Goal: Use online tool/utility: Utilize a website feature to perform a specific function

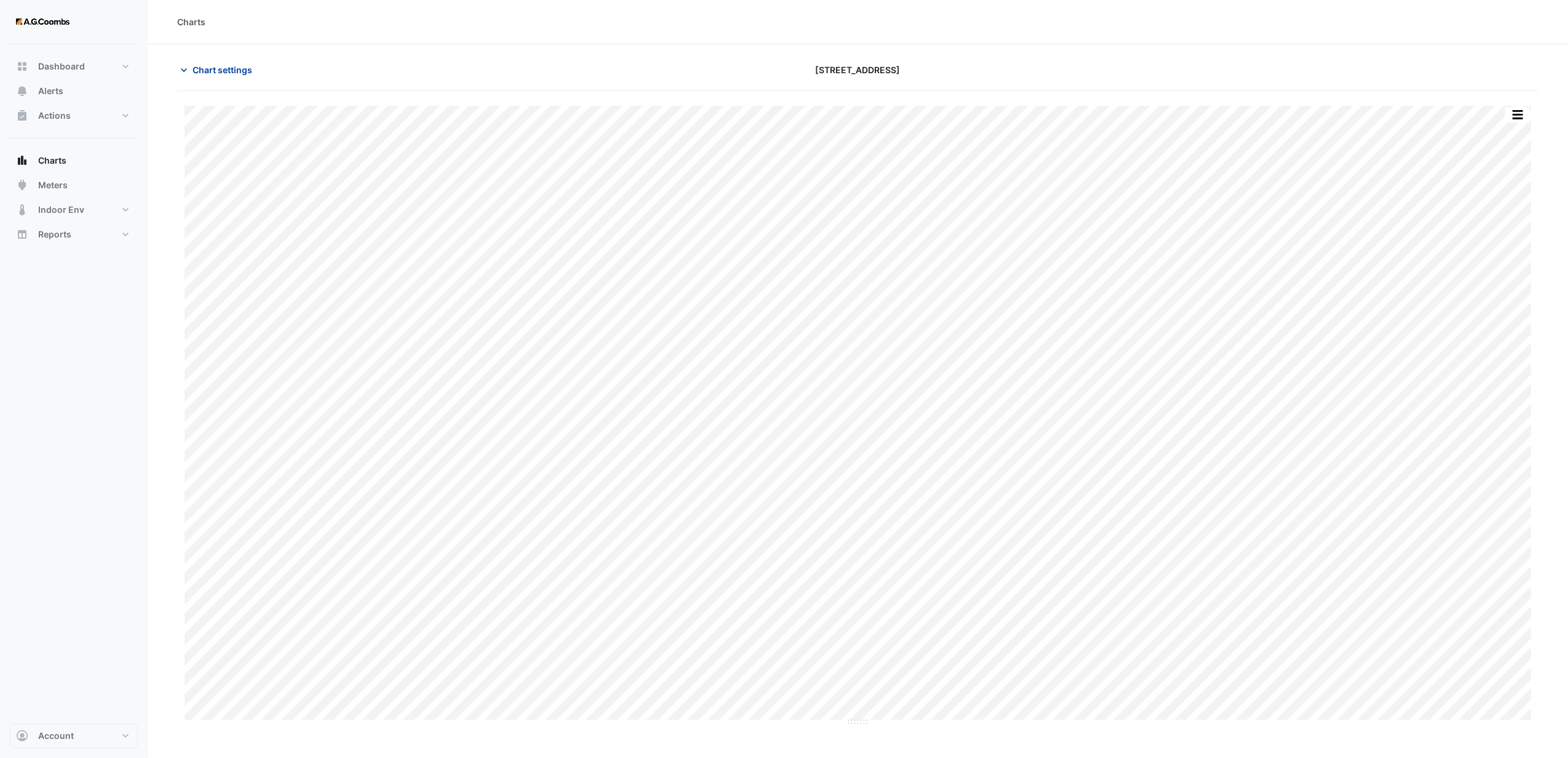
click at [219, 75] on span "Chart settings" at bounding box center [223, 69] width 60 height 13
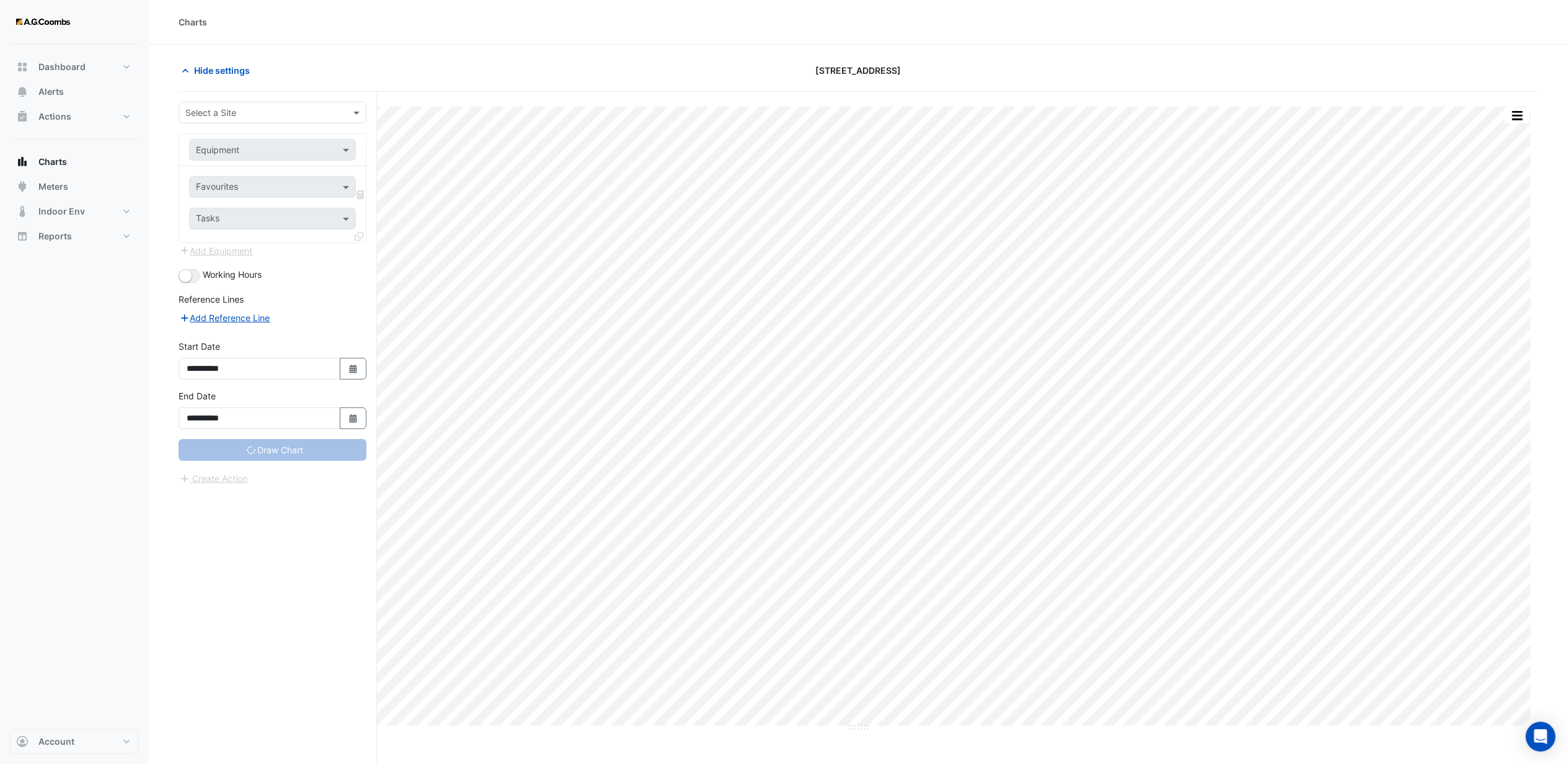
type input "**********"
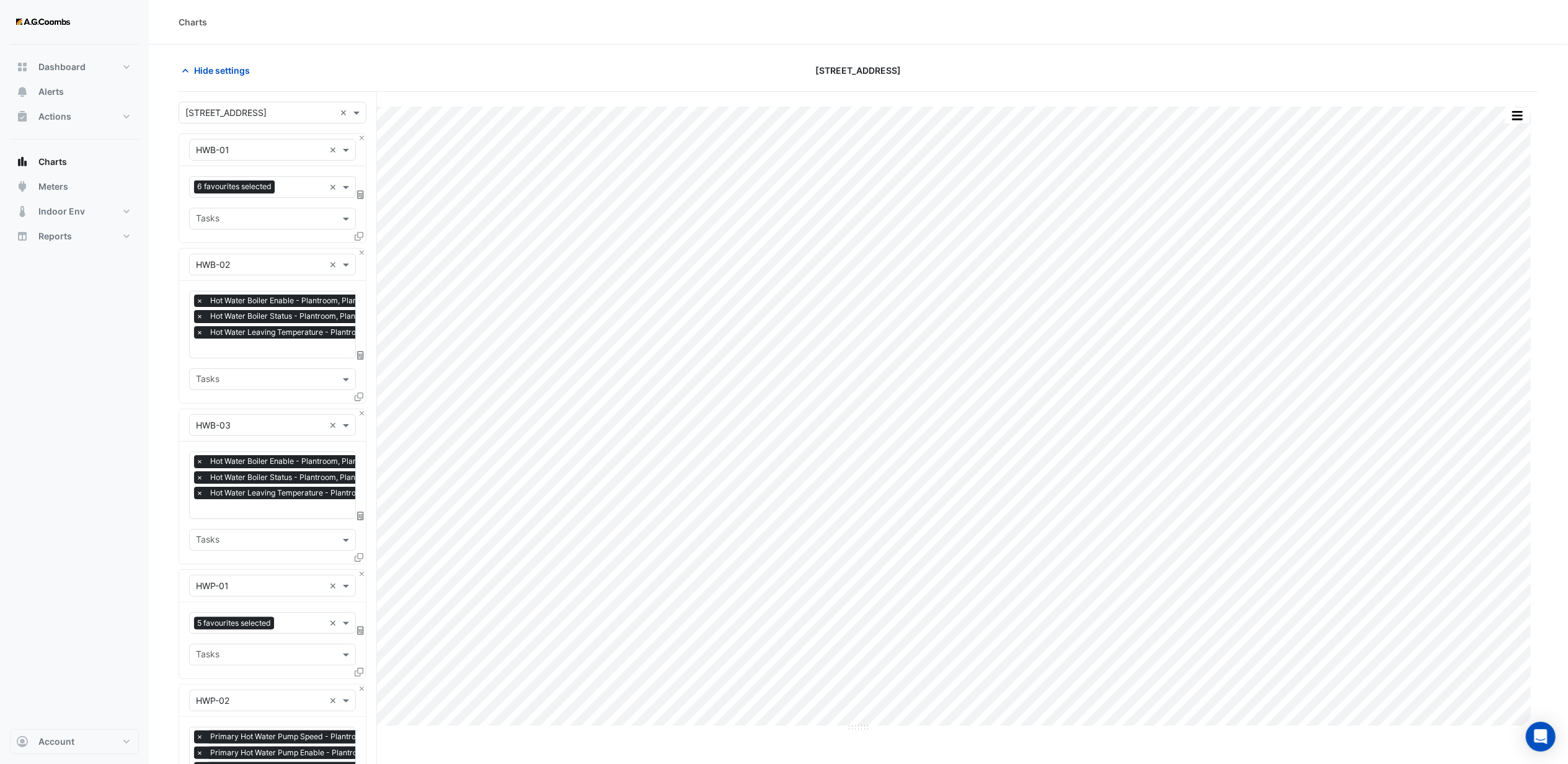
click at [234, 152] on input "text" at bounding box center [260, 150] width 129 height 13
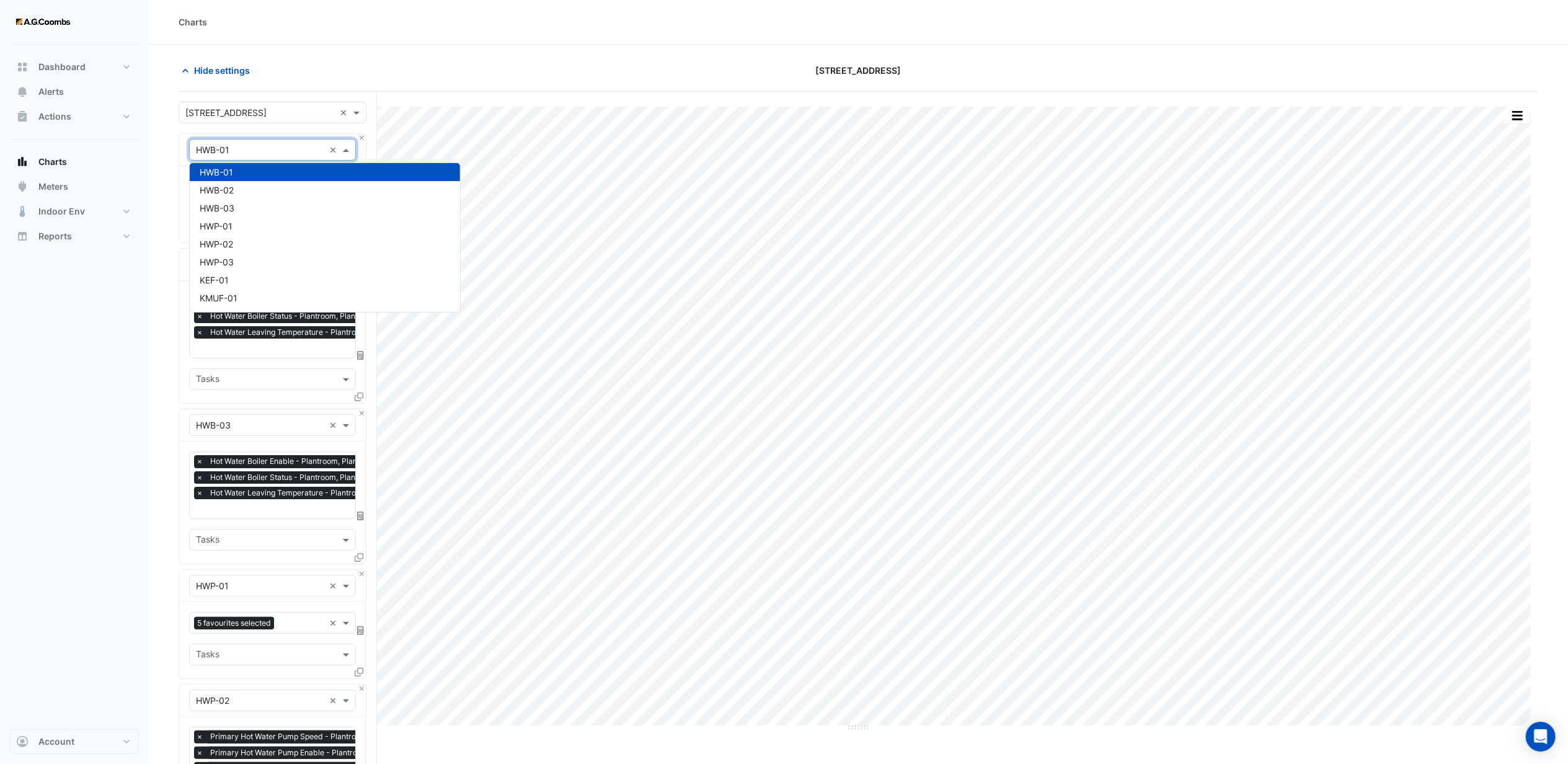
click at [162, 223] on section "Hide settings [STREET_ADDRESS] Print Save as JPEG Save as PNG Sample Tooltip Se…" at bounding box center [858, 649] width 1419 height 1208
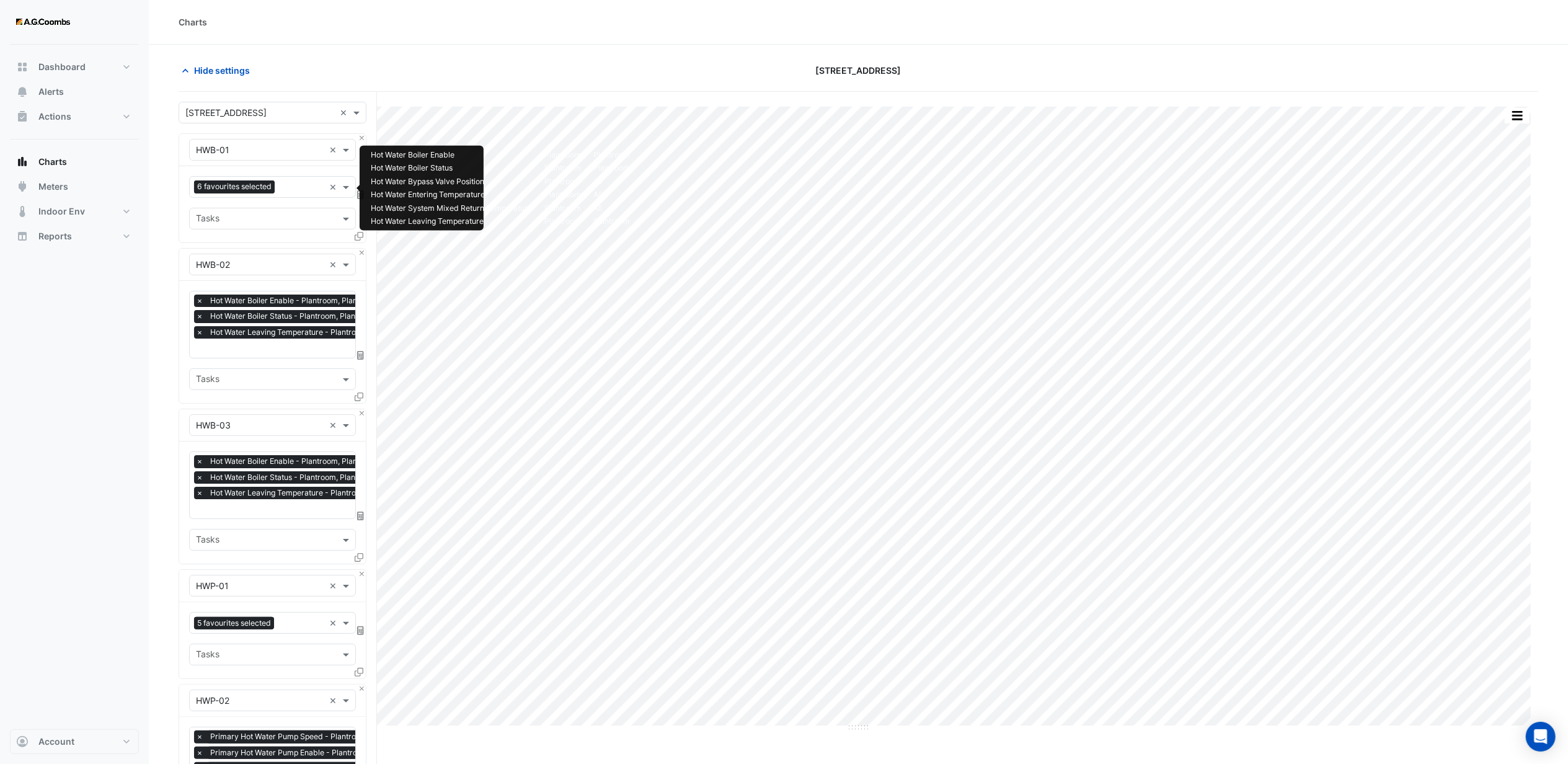
click at [293, 192] on input "text" at bounding box center [302, 188] width 45 height 13
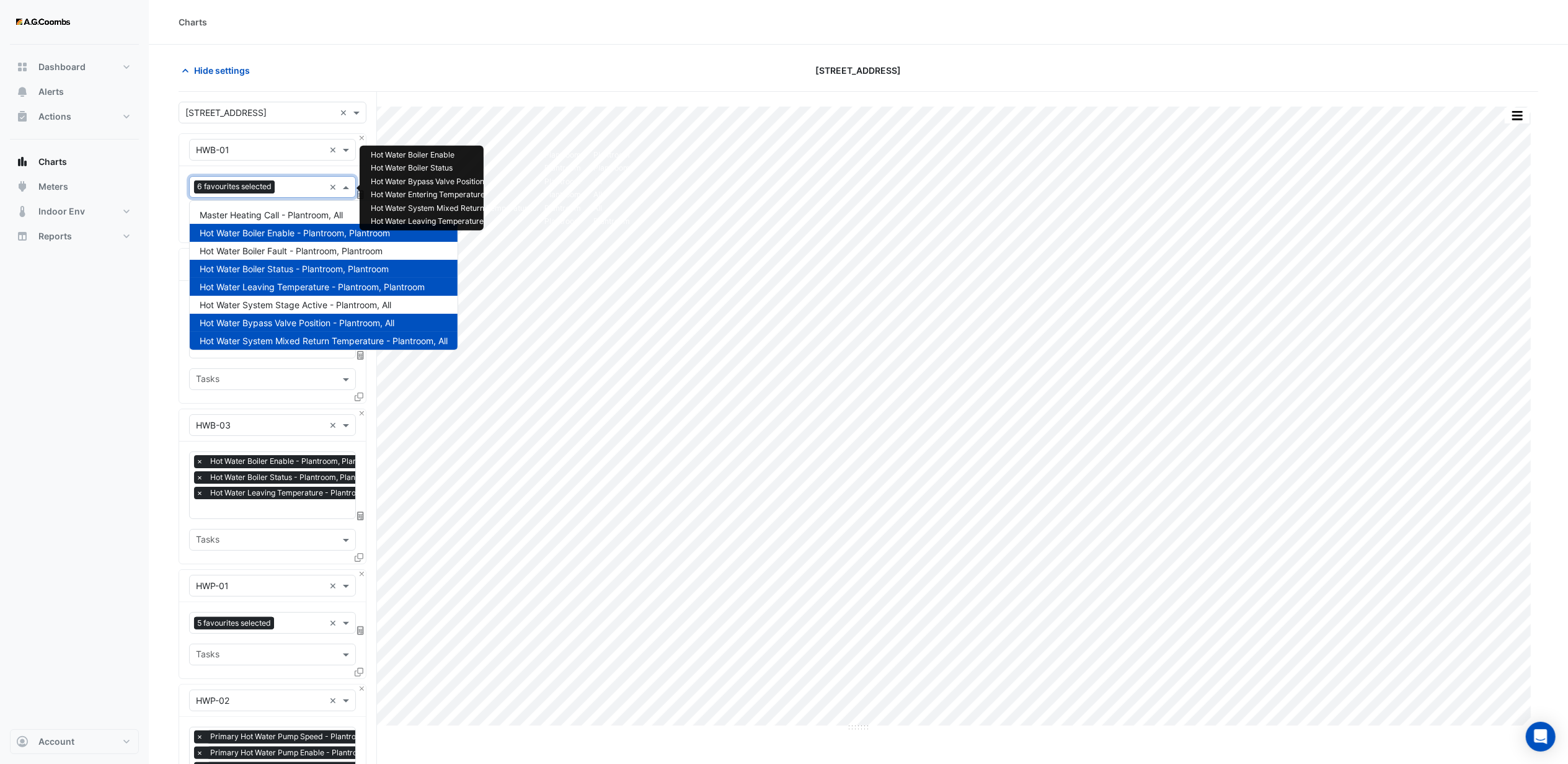
scroll to position [41, 0]
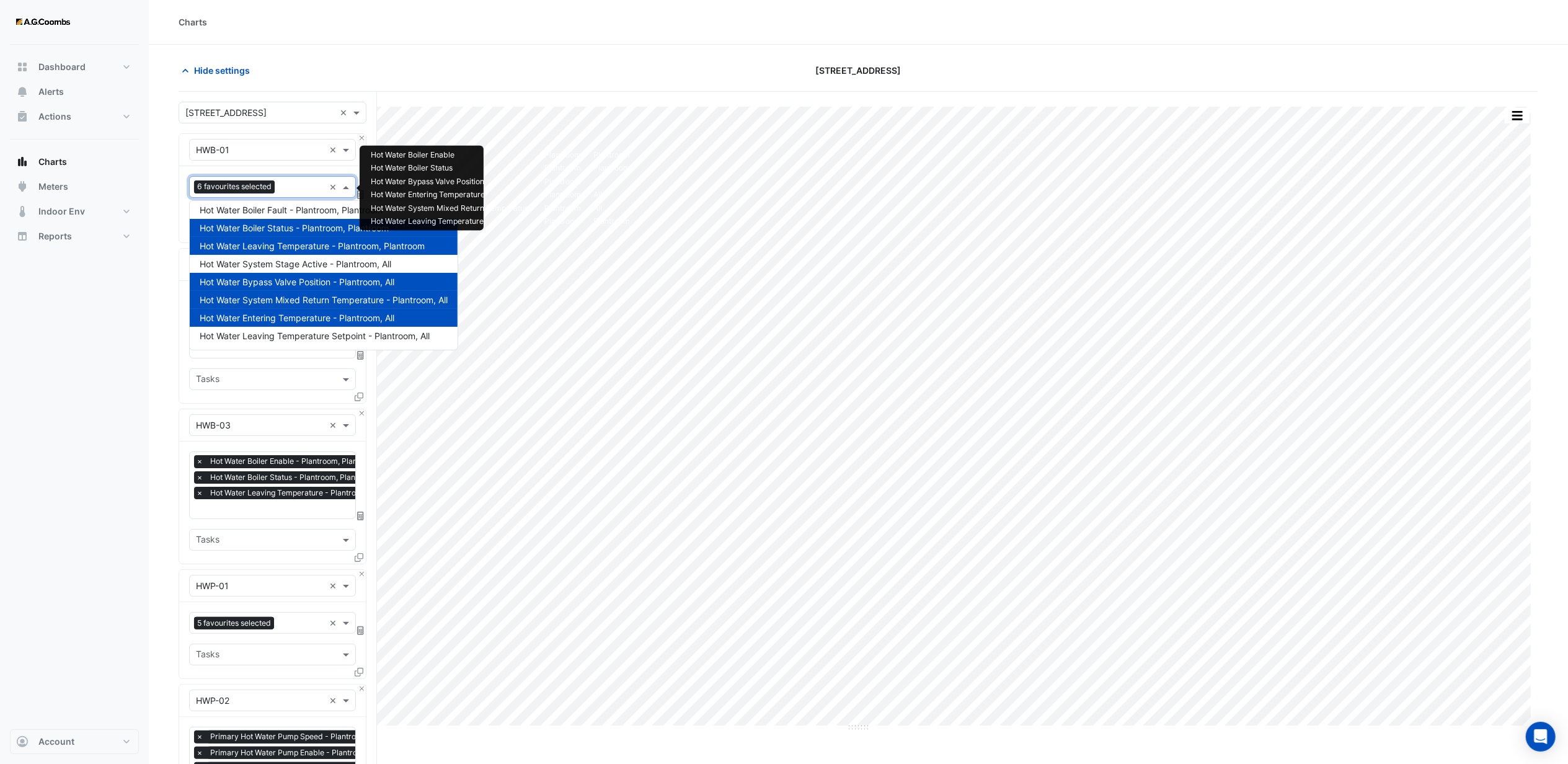
click at [159, 313] on section "Hide settings [STREET_ADDRESS] Print Save as JPEG Save as PNG Sample Tooltip Se…" at bounding box center [858, 649] width 1419 height 1208
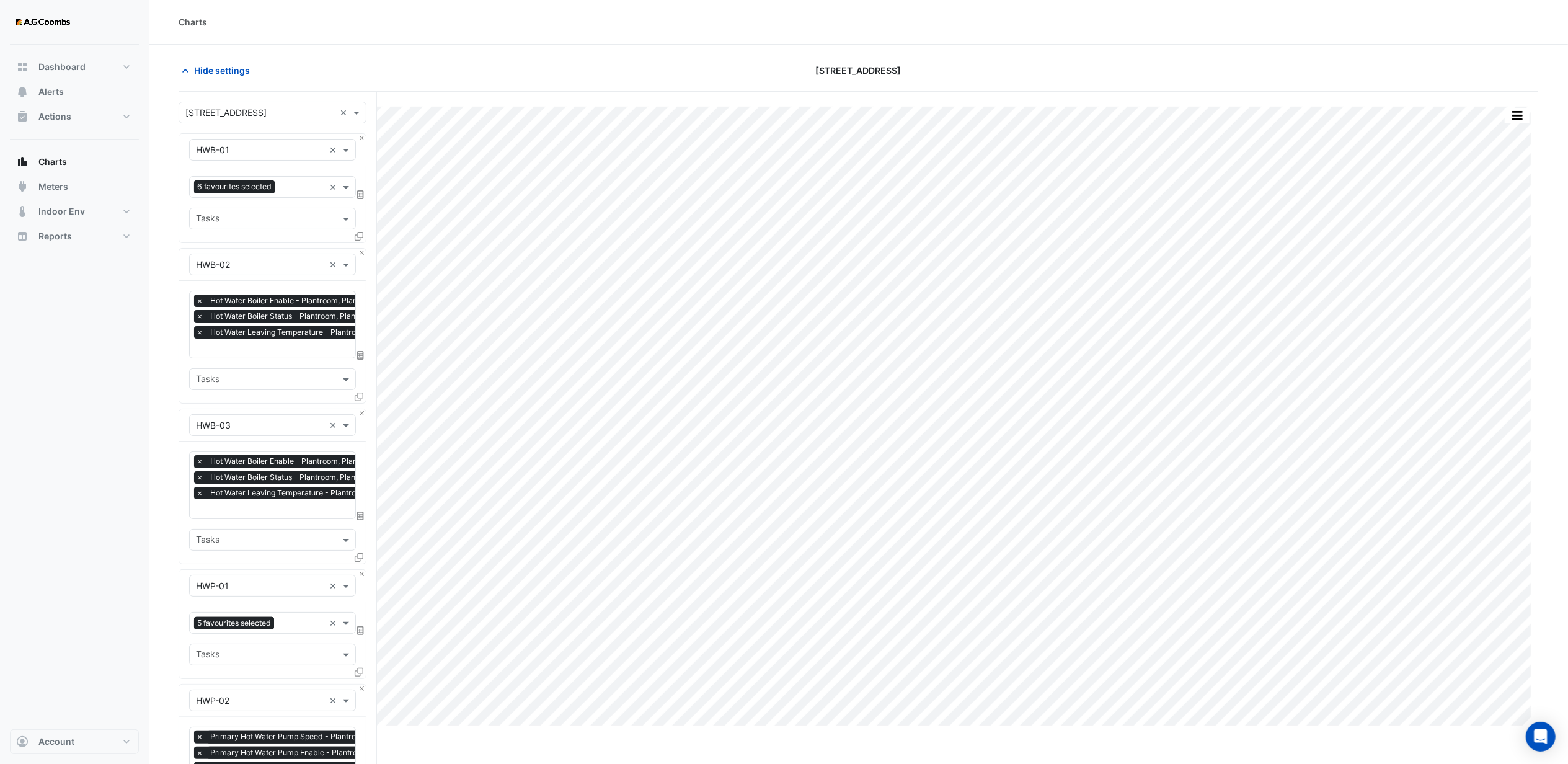
click at [273, 591] on input "text" at bounding box center [260, 586] width 129 height 13
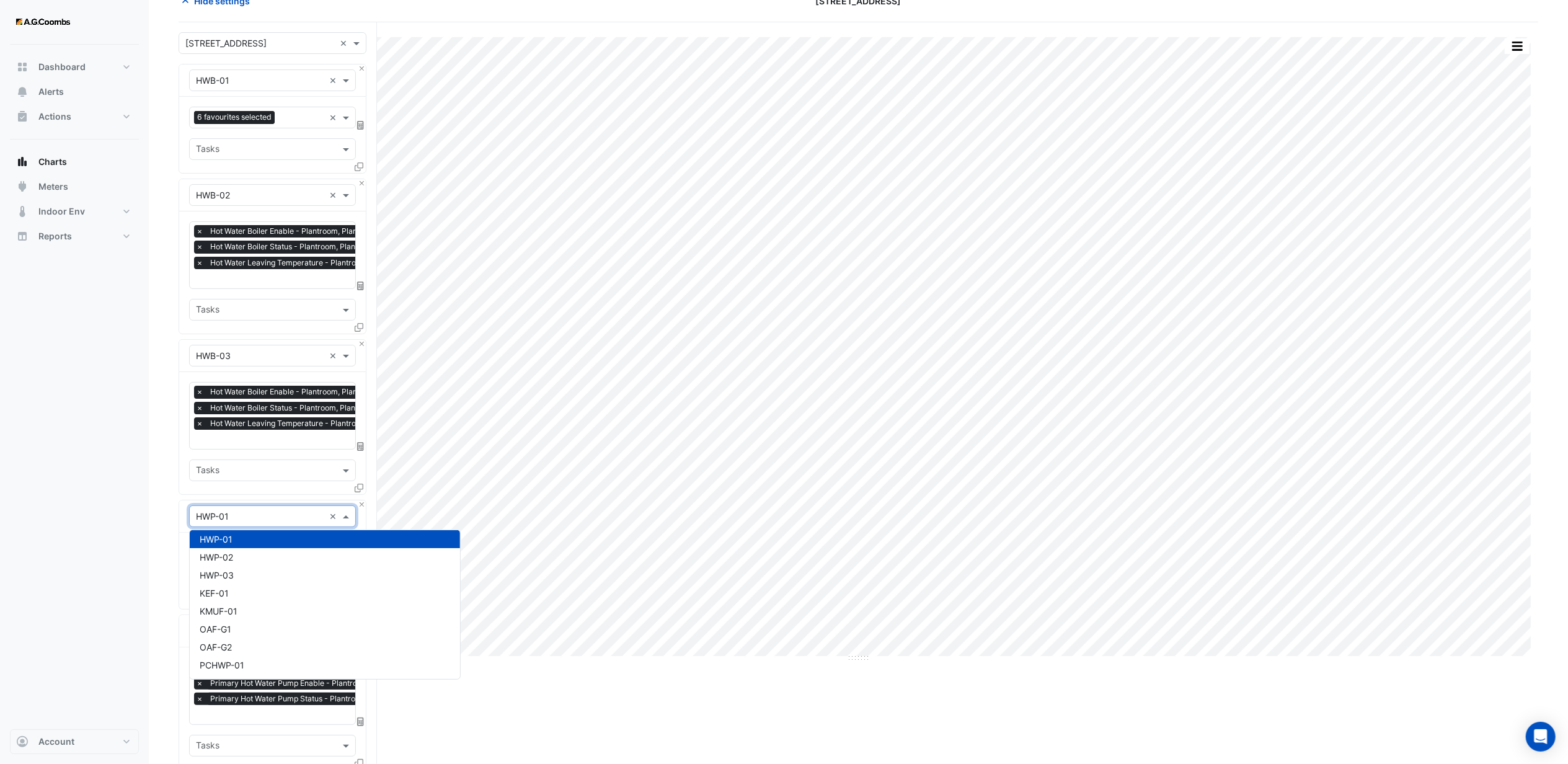
scroll to position [165, 0]
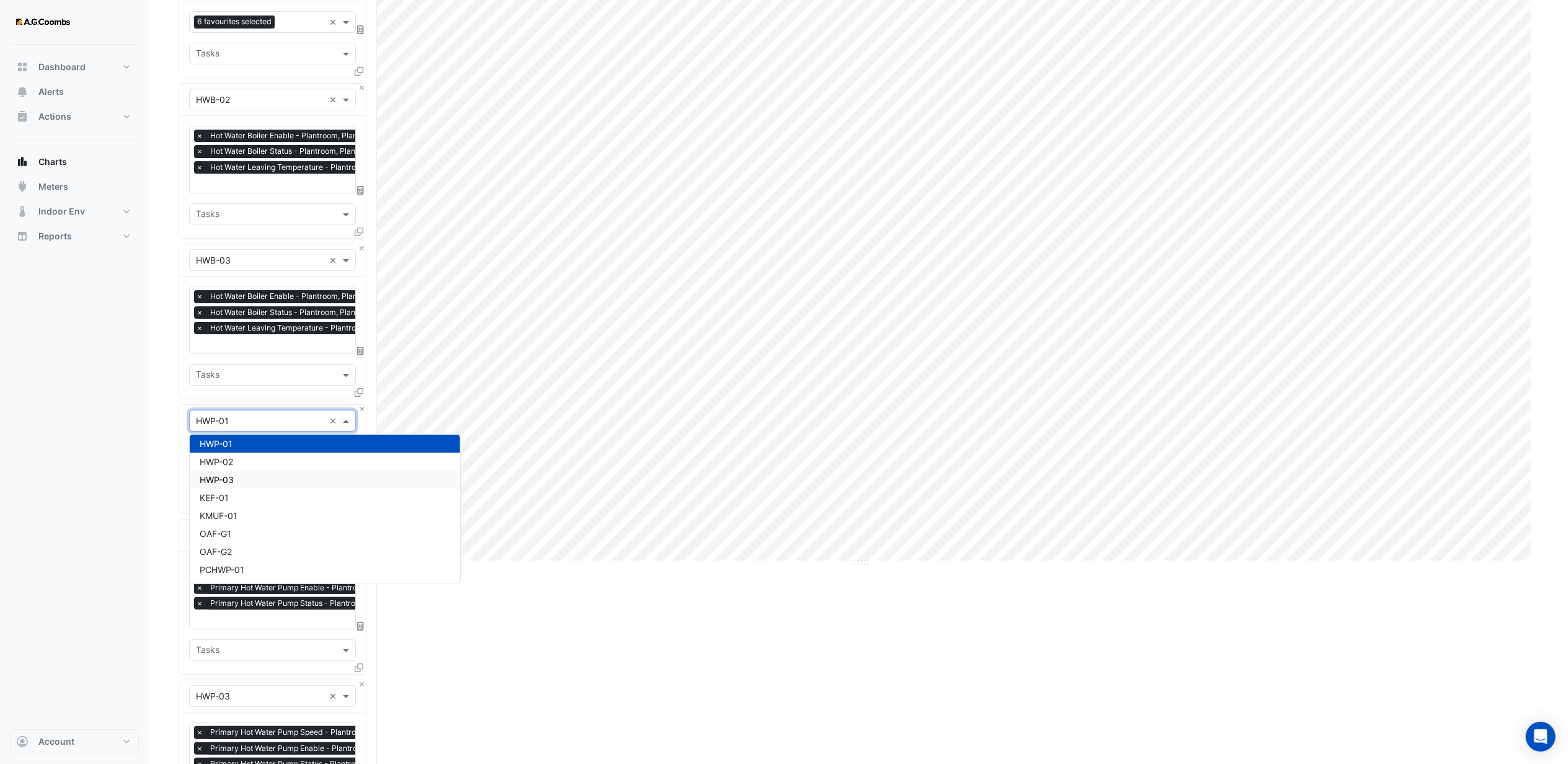
click at [147, 474] on nav "Dashboard Portfolio Ratings Performance Alerts Actions Site Manager Charts" at bounding box center [74, 382] width 149 height 764
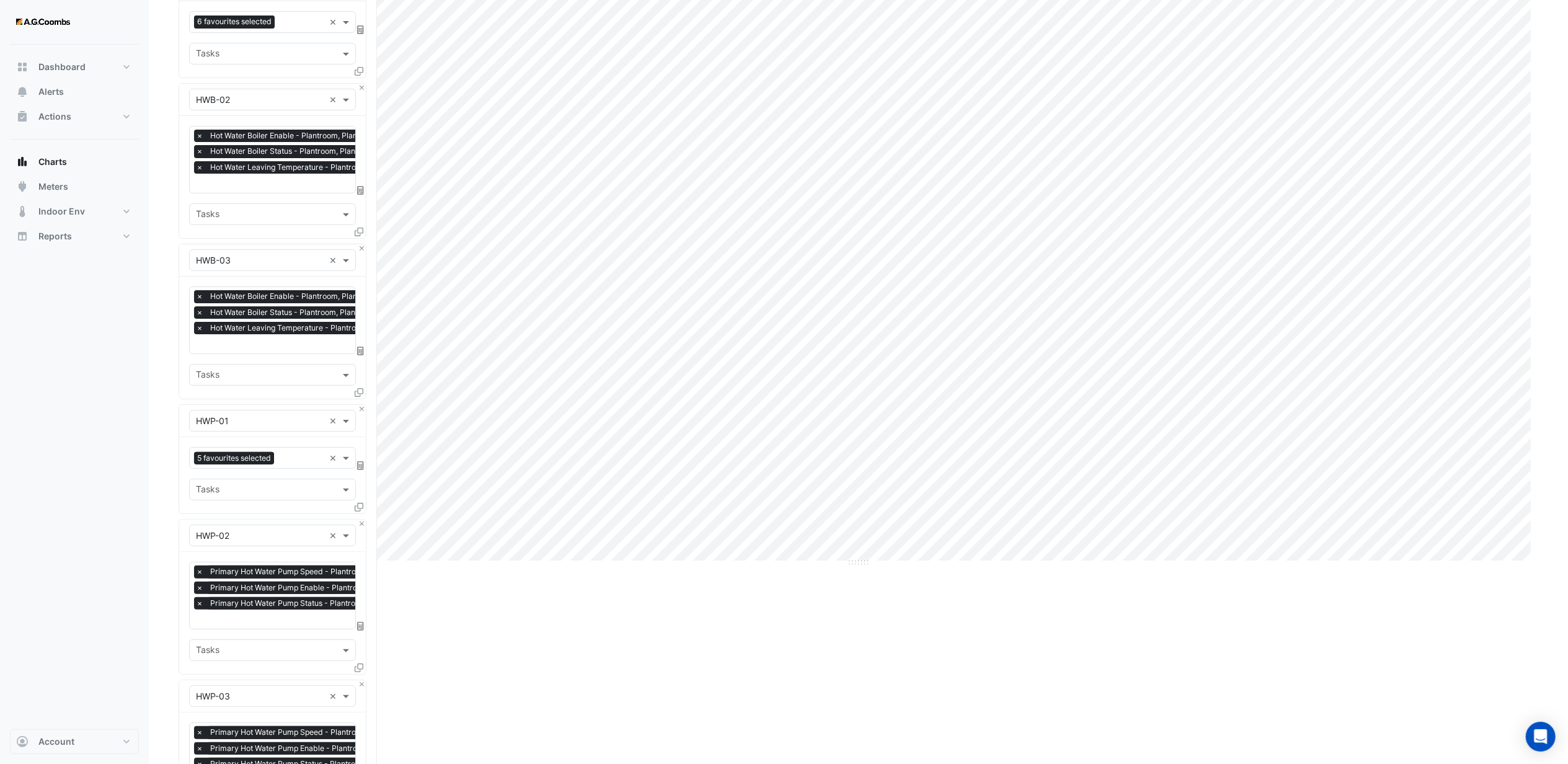
click at [256, 488] on input "text" at bounding box center [265, 490] width 139 height 13
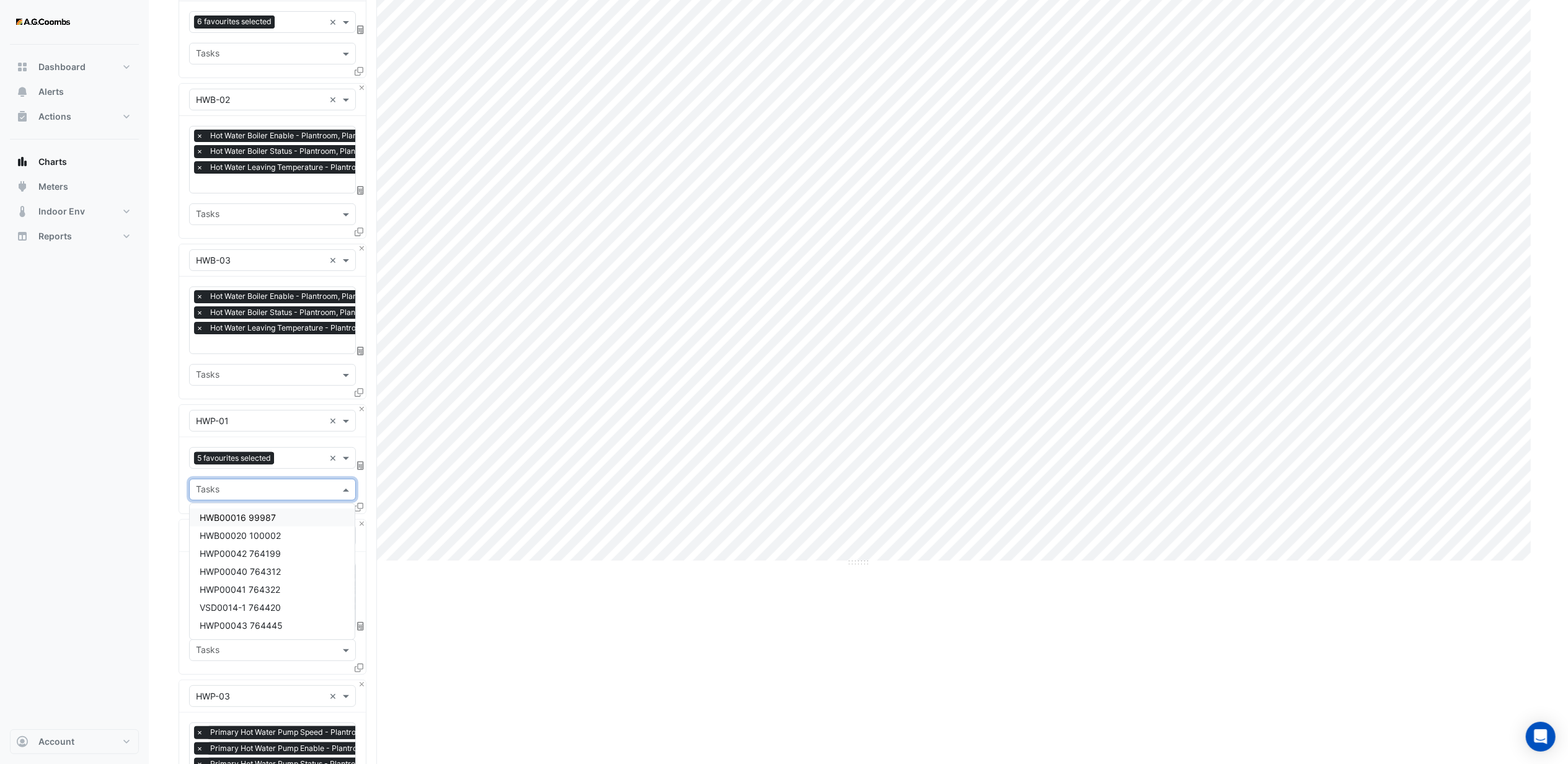
drag, startPoint x: 157, startPoint y: 482, endPoint x: 251, endPoint y: 470, distance: 94.8
click at [157, 481] on section "Hide settings [STREET_ADDRESS] Print Save as JPEG Save as PNG Sample Tooltip Se…" at bounding box center [858, 484] width 1419 height 1208
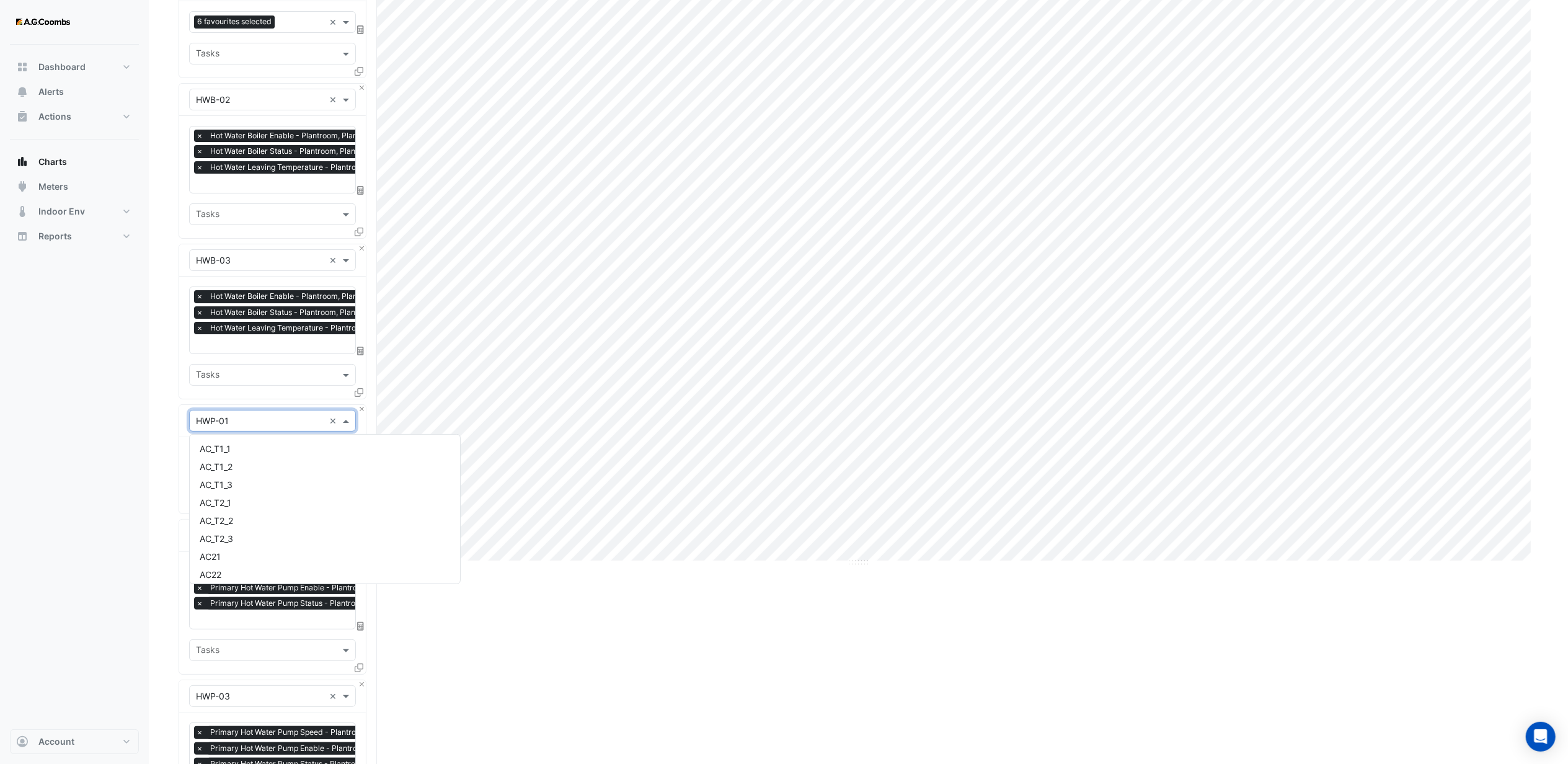
click at [276, 427] on input "text" at bounding box center [260, 421] width 129 height 13
click at [164, 422] on section "Hide settings [STREET_ADDRESS] Print Save as JPEG Save as PNG Sample Tooltip Se…" at bounding box center [858, 484] width 1419 height 1208
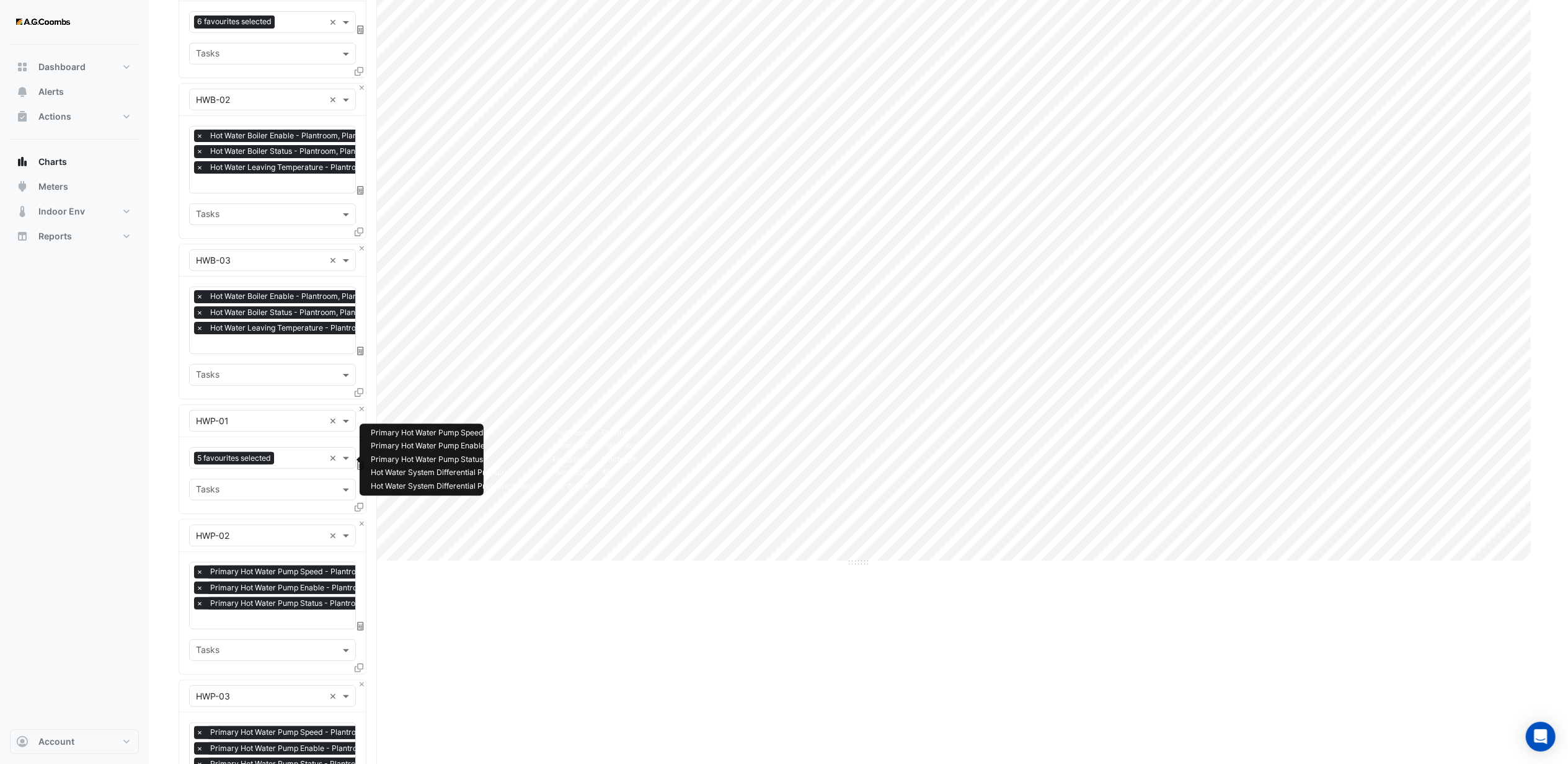
click at [293, 462] on input "text" at bounding box center [302, 459] width 45 height 13
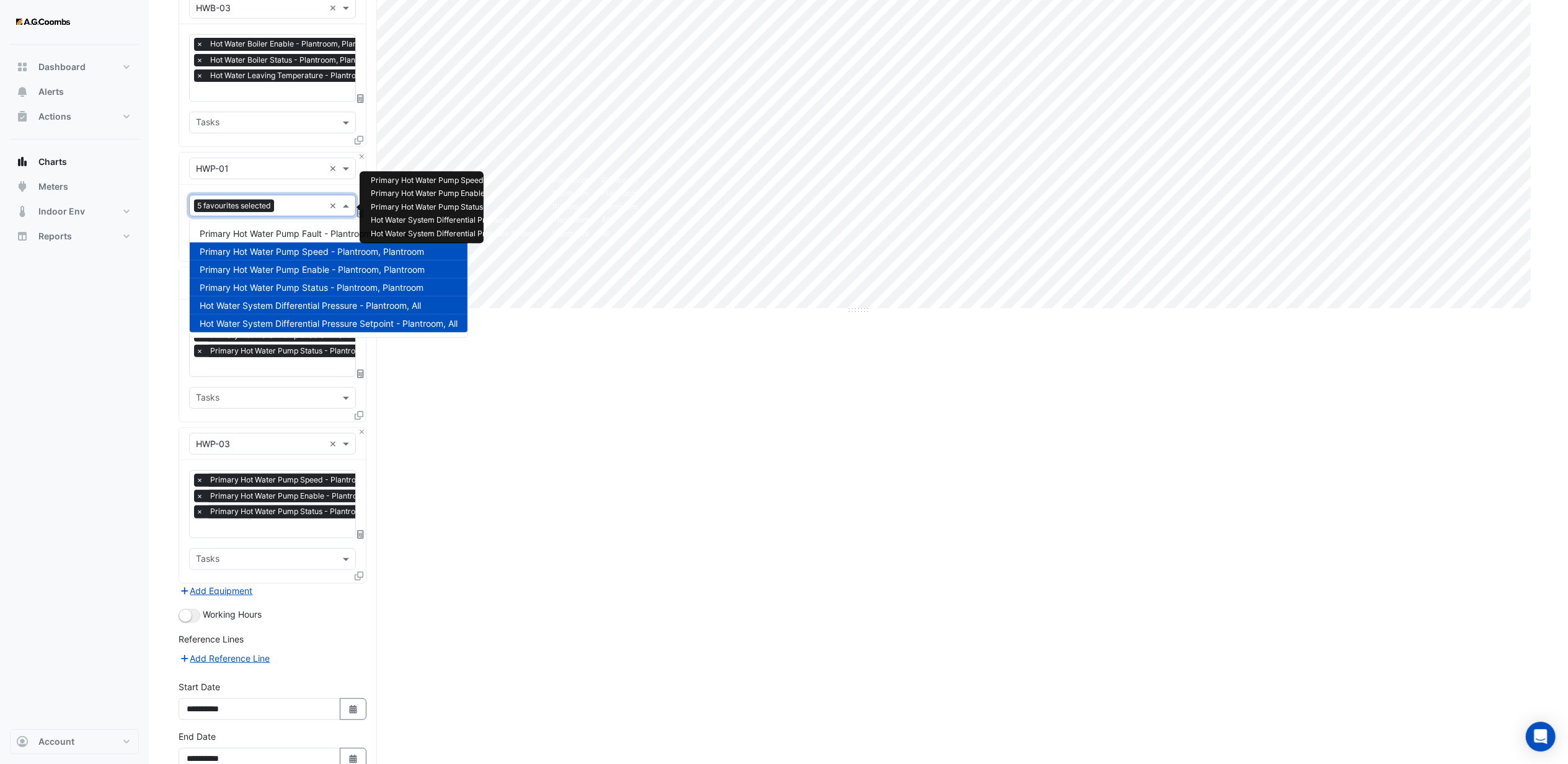
scroll to position [160, 0]
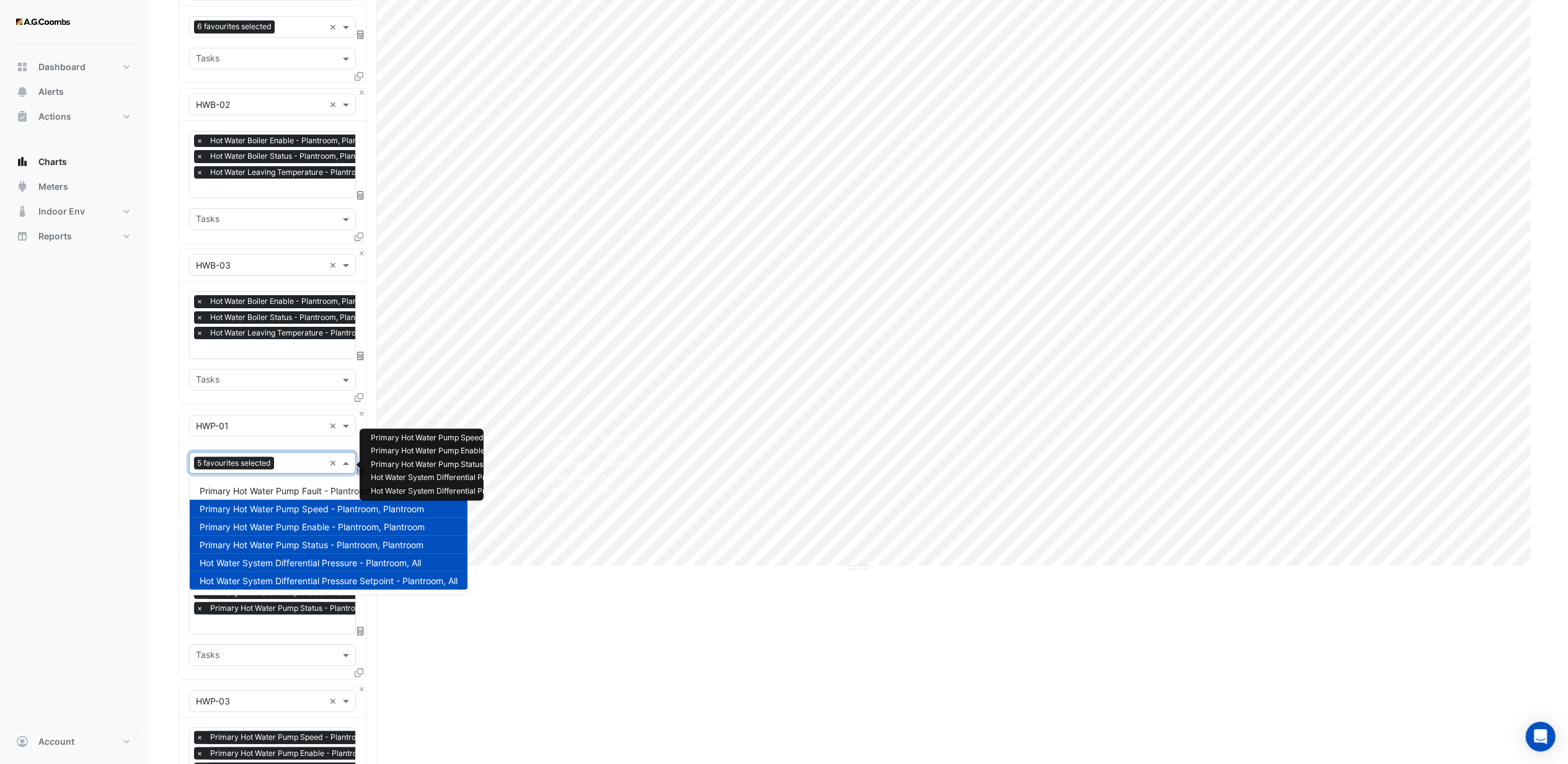
click at [145, 346] on nav "Dashboard Portfolio Ratings Performance Alerts Actions Site Manager Charts" at bounding box center [74, 382] width 149 height 764
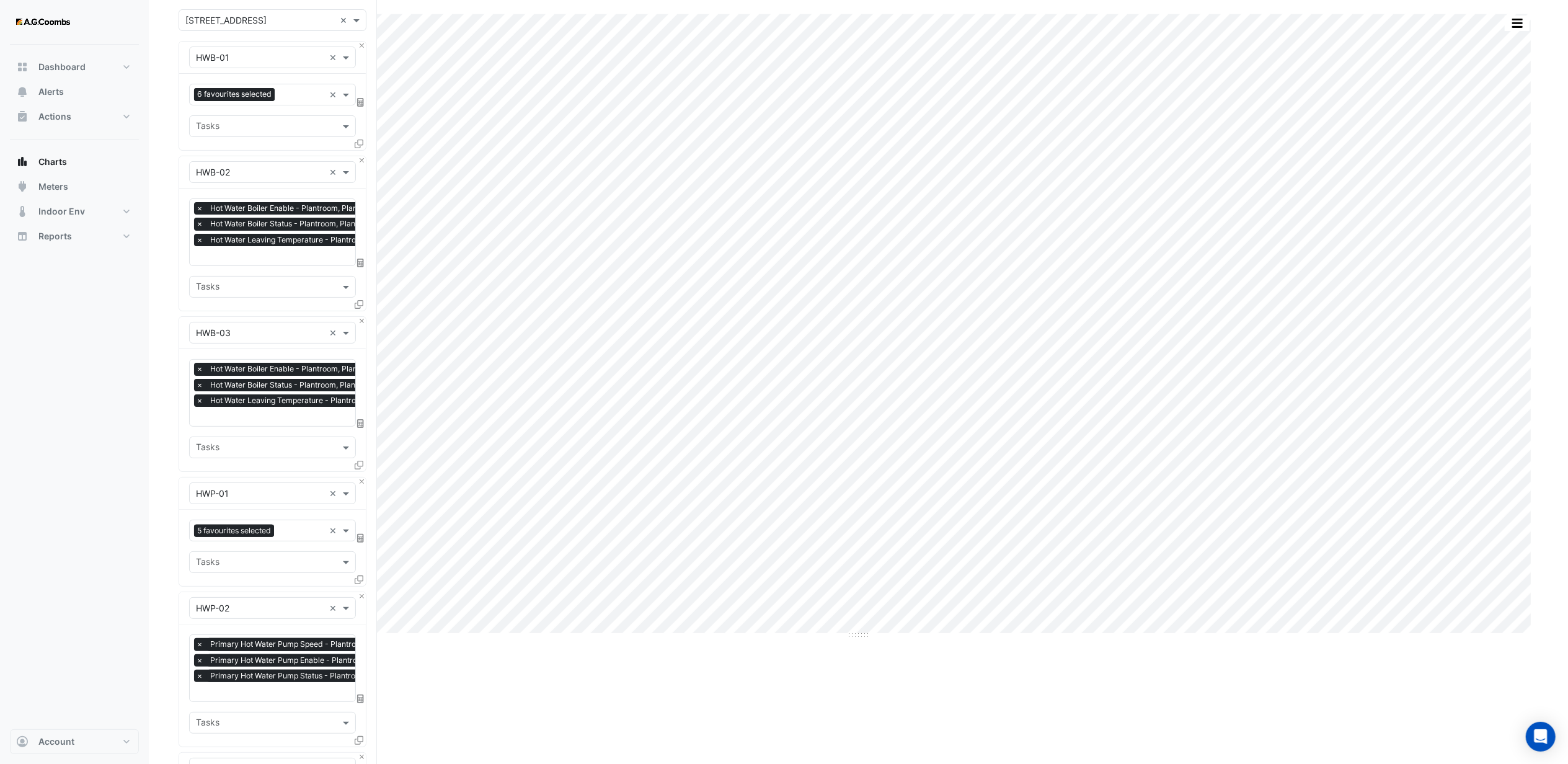
scroll to position [0, 0]
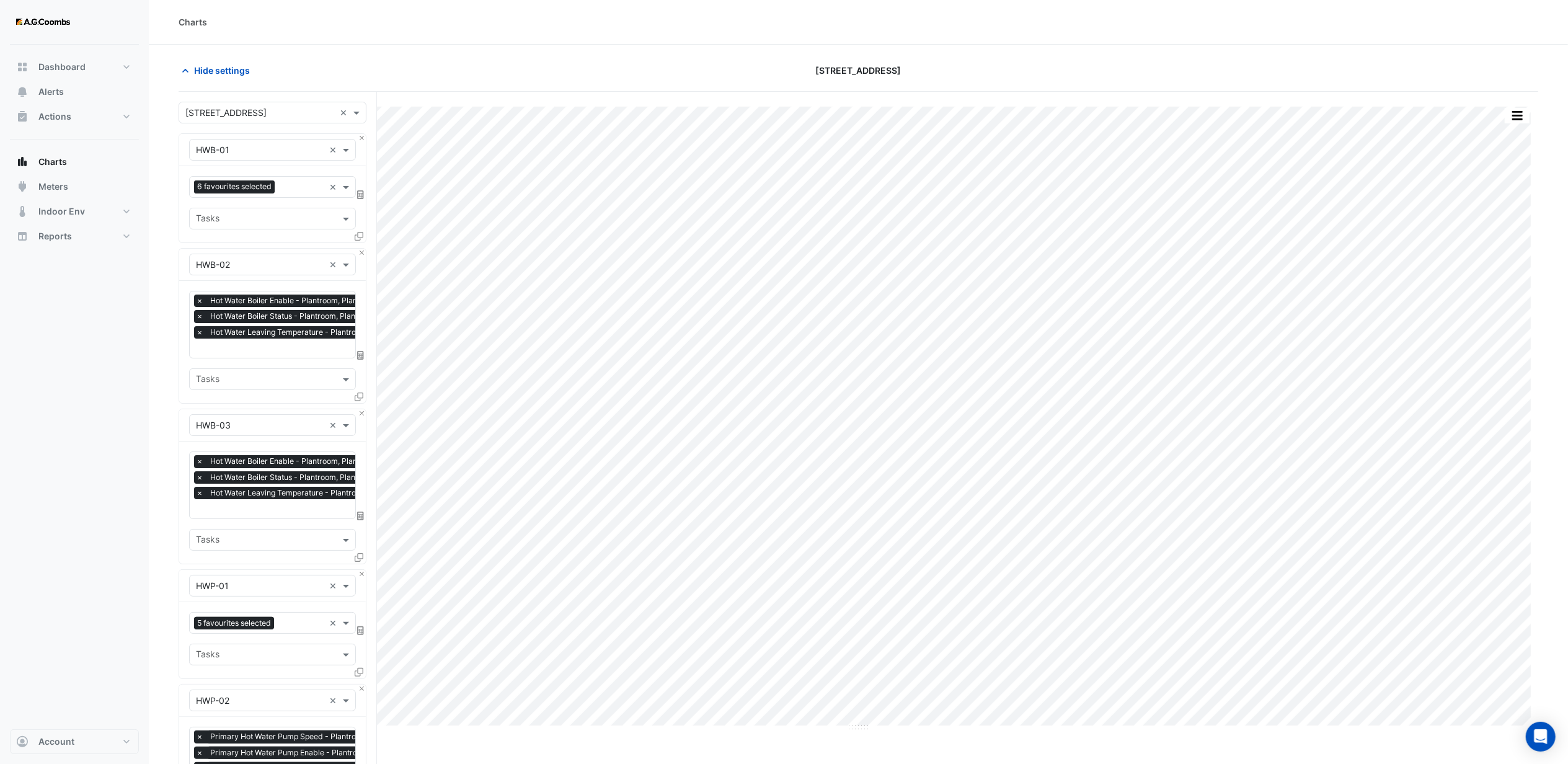
click at [282, 146] on input "text" at bounding box center [260, 150] width 129 height 13
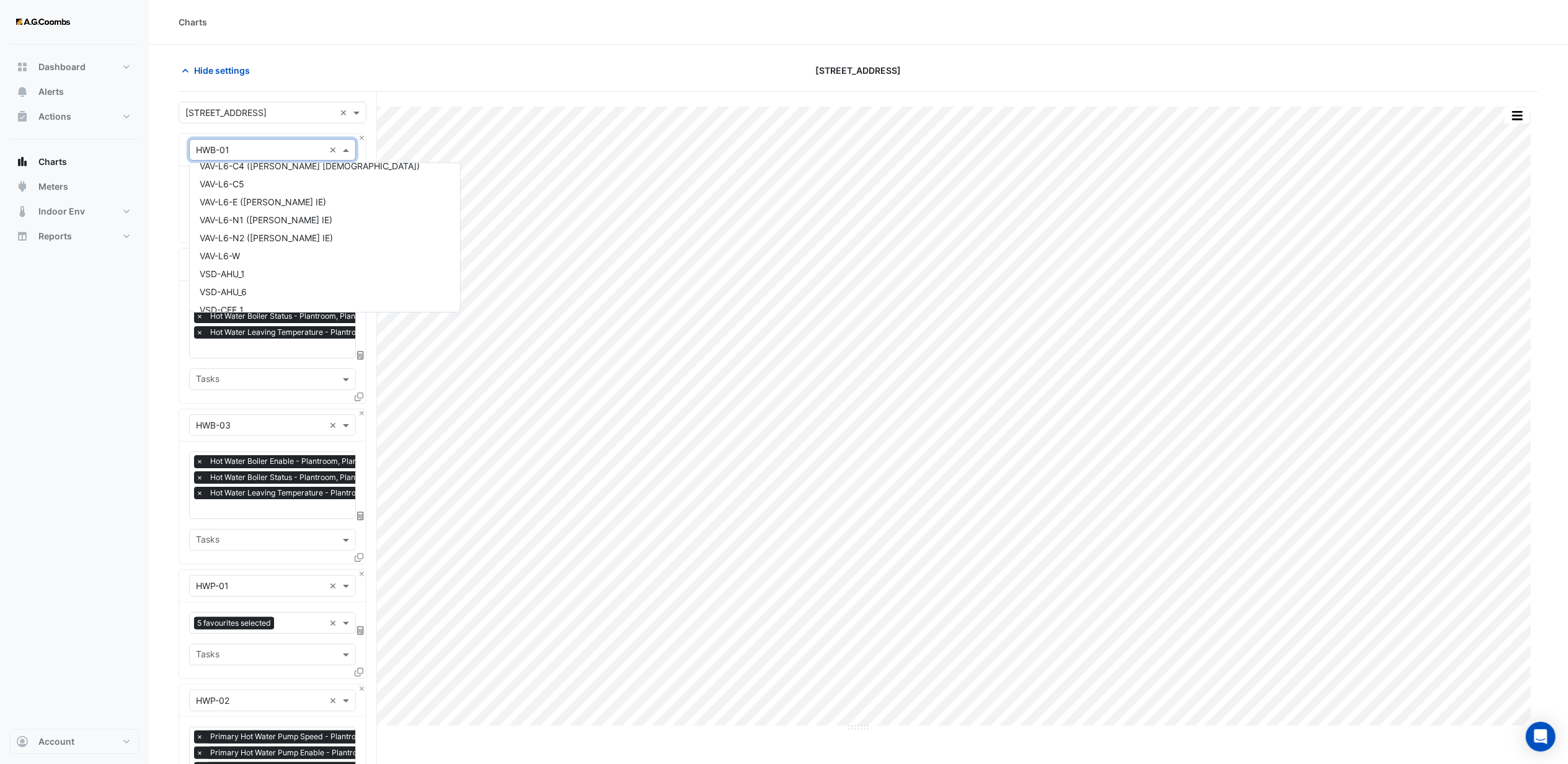
scroll to position [5040, 0]
click at [243, 240] on span "VSD-HWP_1" at bounding box center [223, 244] width 48 height 10
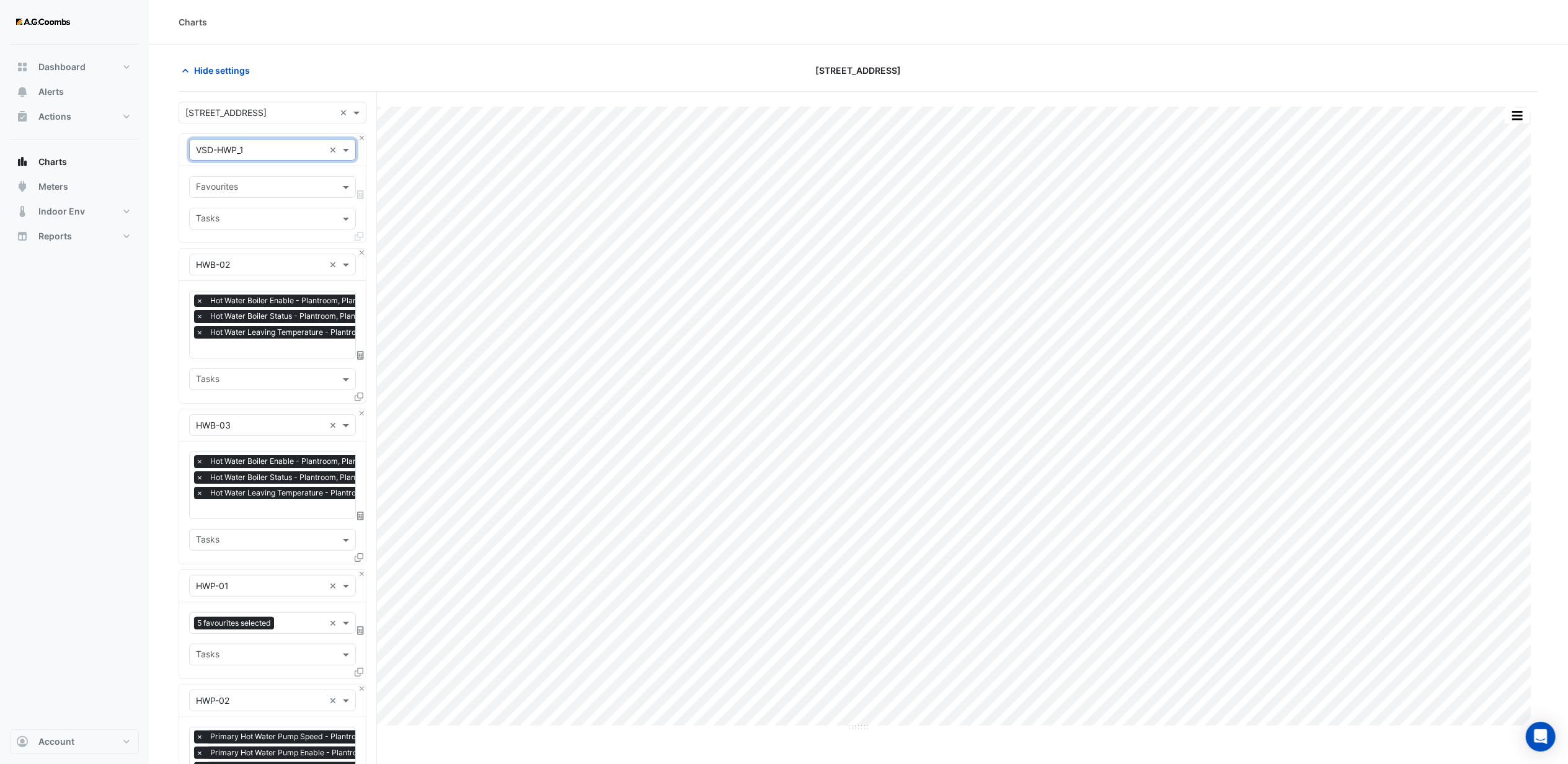
click at [247, 186] on input "text" at bounding box center [265, 188] width 139 height 13
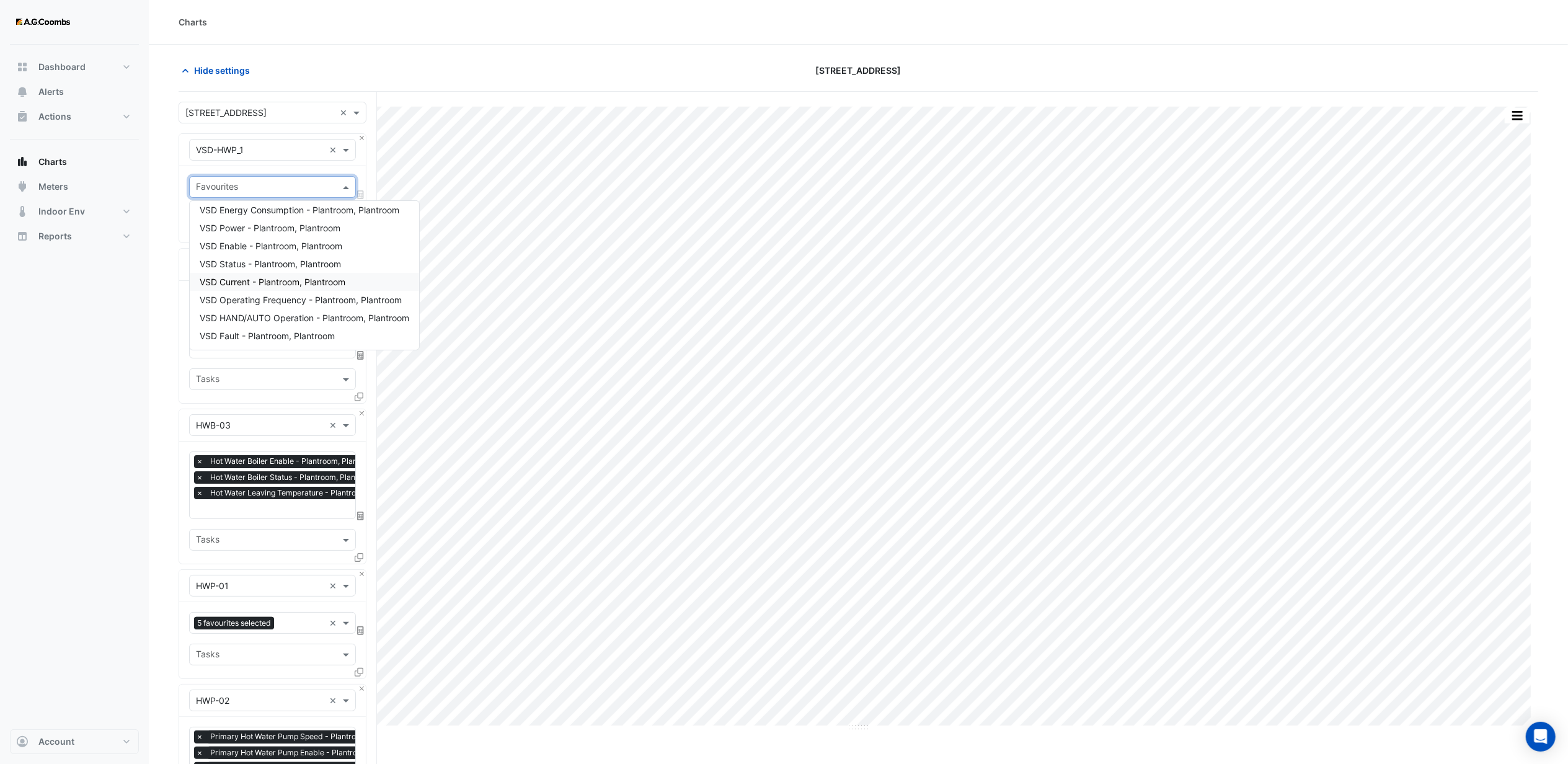
scroll to position [0, 0]
click at [130, 335] on div "Dashboard Portfolio Ratings Performance Alerts Actions Site Manager Charts" at bounding box center [73, 387] width 129 height 684
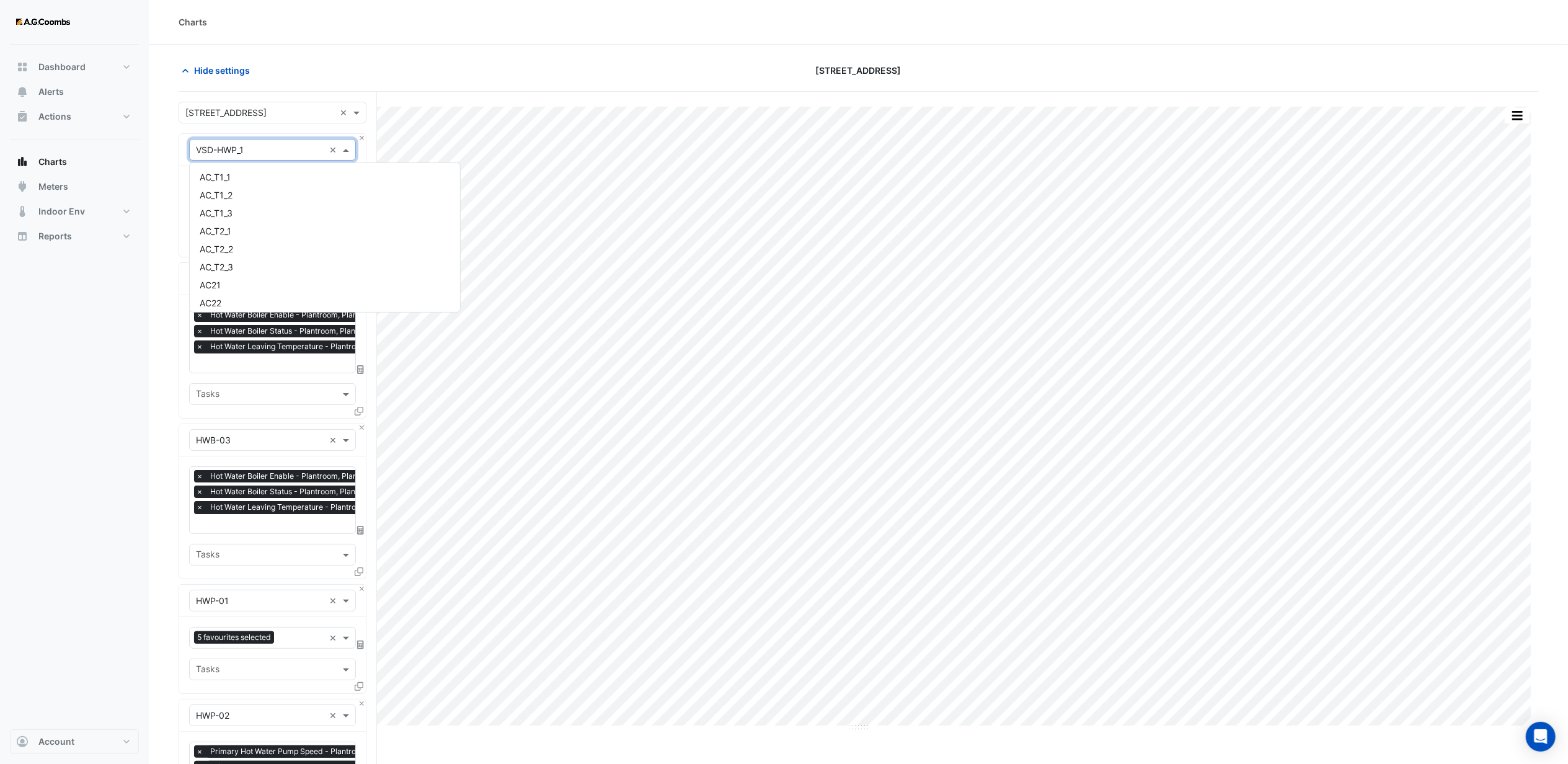
click at [281, 142] on div "Equipment × VSD-HWP_1 ×" at bounding box center [272, 150] width 167 height 22
click at [273, 153] on input "text" at bounding box center [260, 150] width 129 height 13
click at [247, 263] on span "Gas Meter - GM-Boiler-1" at bounding box center [248, 265] width 98 height 10
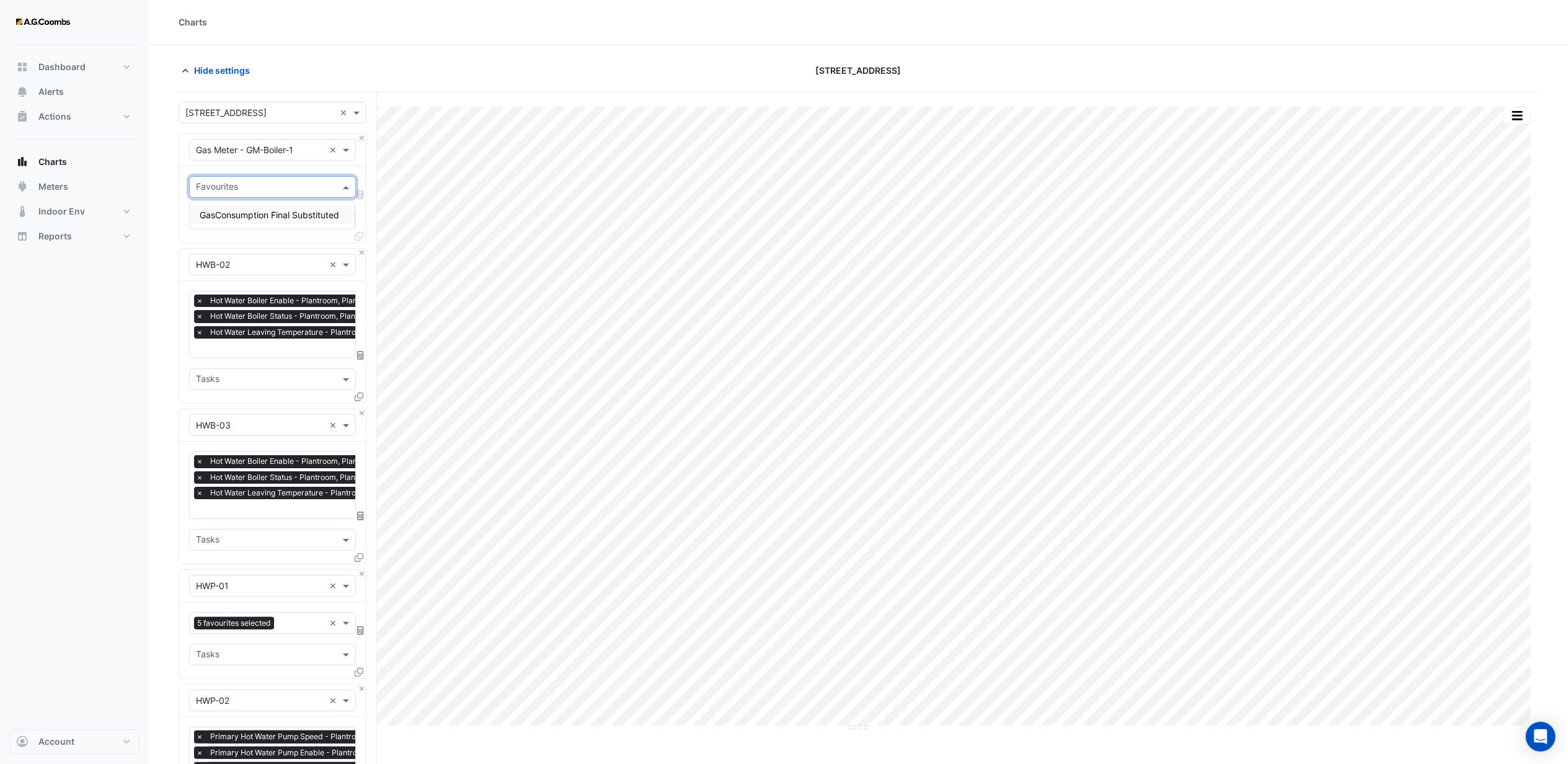
click at [244, 189] on input "text" at bounding box center [265, 188] width 139 height 13
click at [247, 220] on div "GasConsumption Final Substituted" at bounding box center [272, 214] width 165 height 18
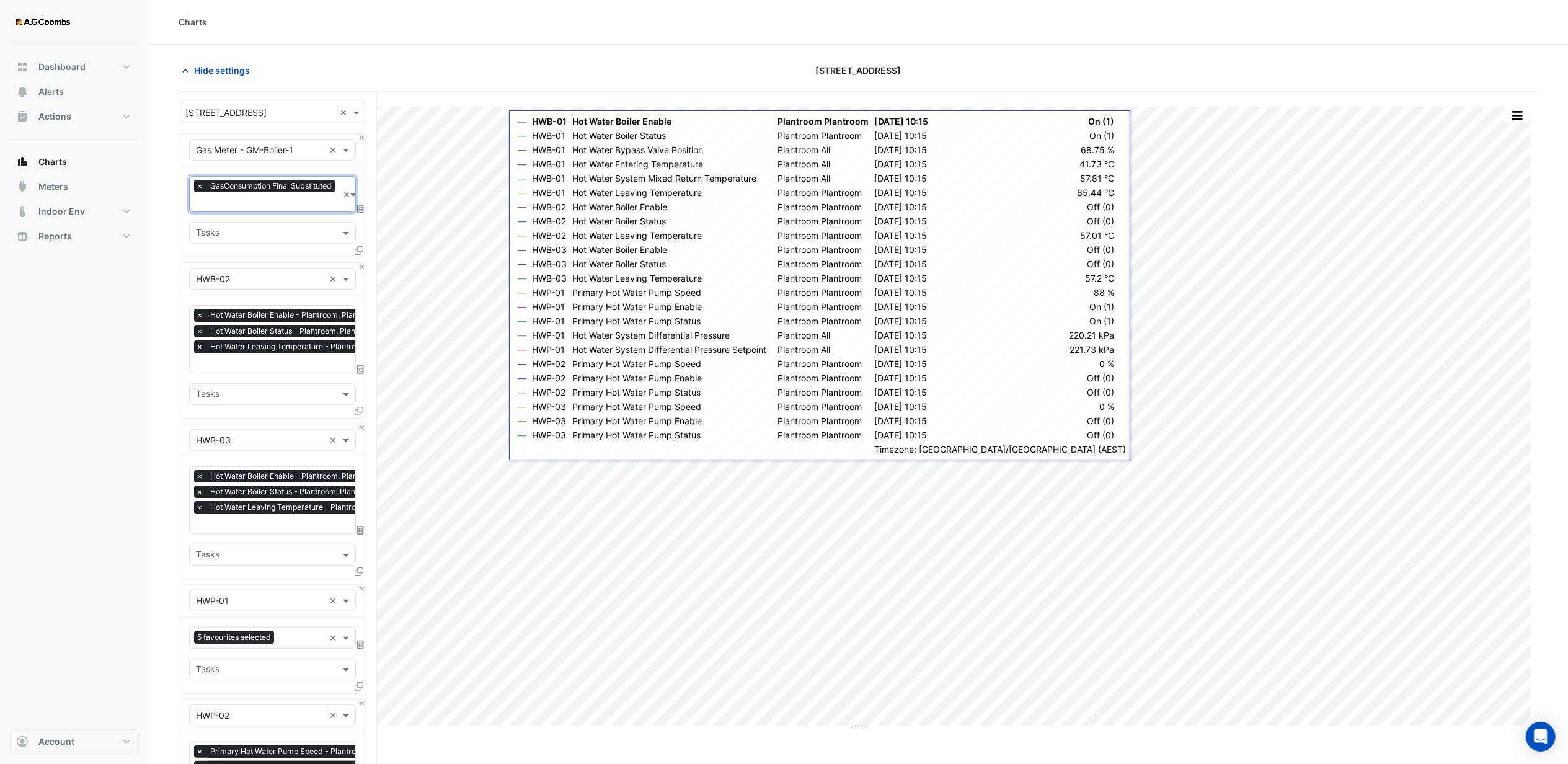
click at [276, 276] on input "text" at bounding box center [260, 279] width 129 height 13
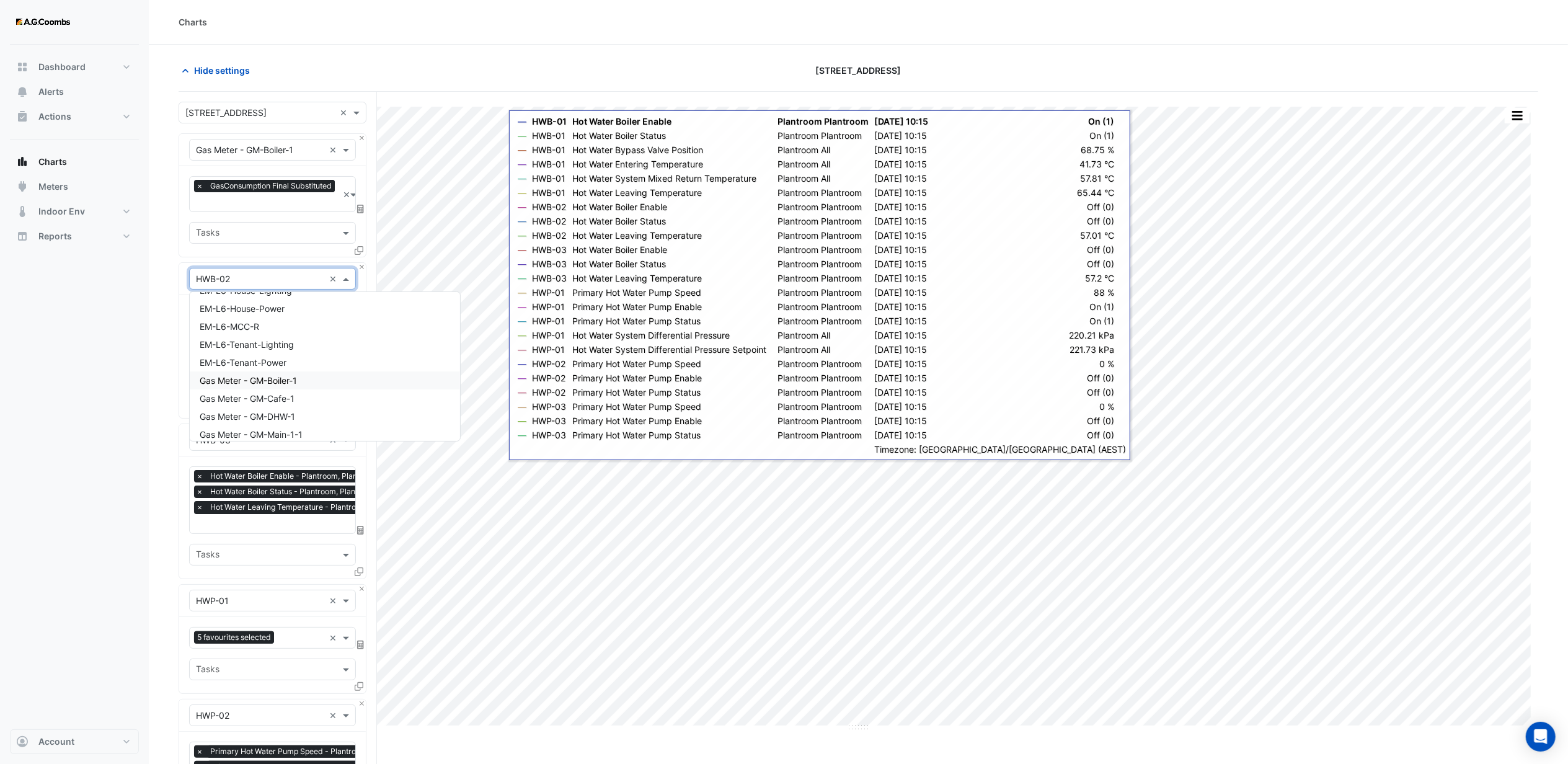
scroll to position [3982, 0]
click at [222, 385] on span "GM-Boiler" at bounding box center [219, 388] width 40 height 10
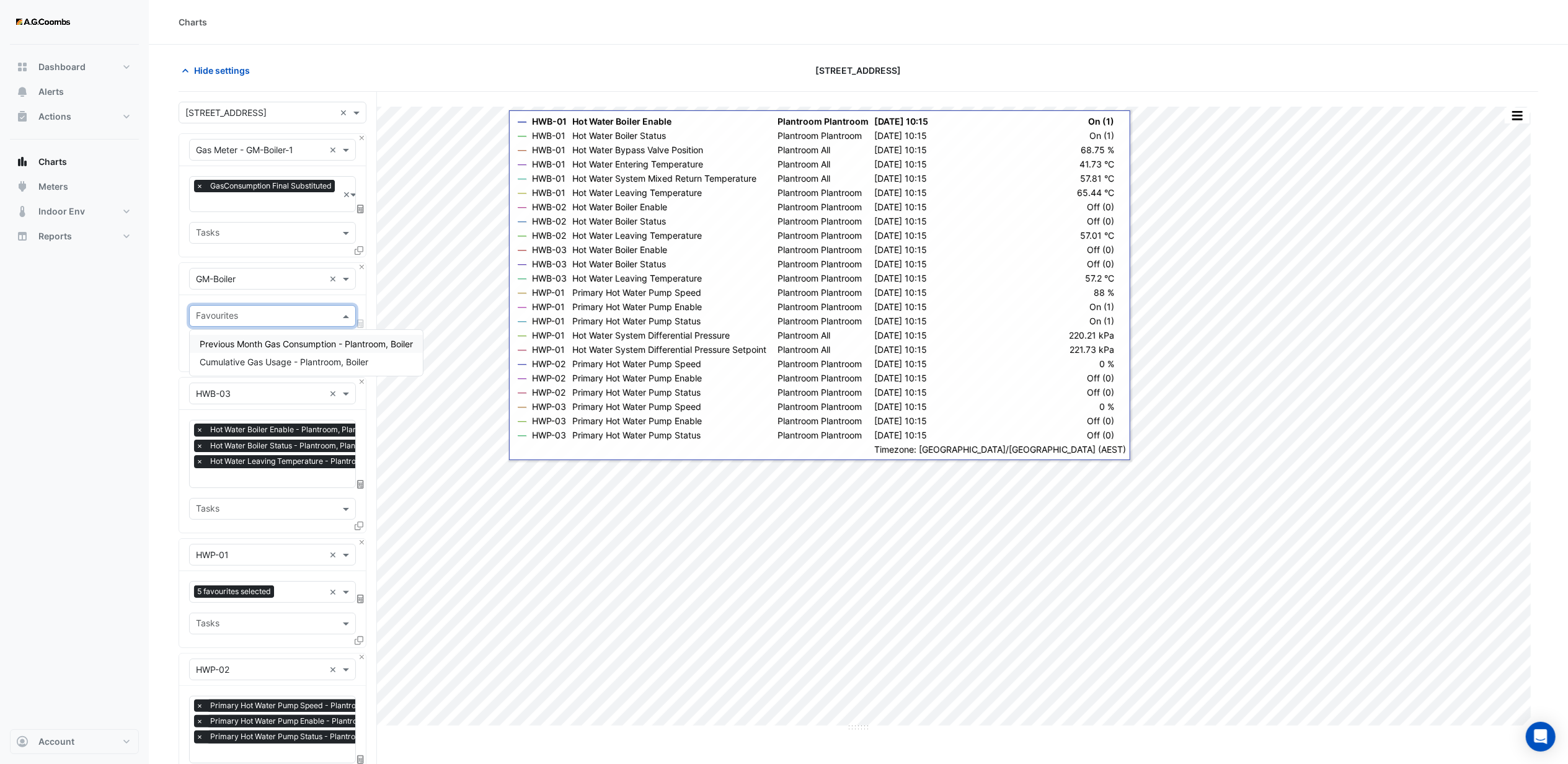
click at [248, 317] on input "text" at bounding box center [265, 316] width 139 height 13
click at [263, 341] on span "Previous Month Gas Consumption - Plantroom, Boiler" at bounding box center [306, 344] width 213 height 10
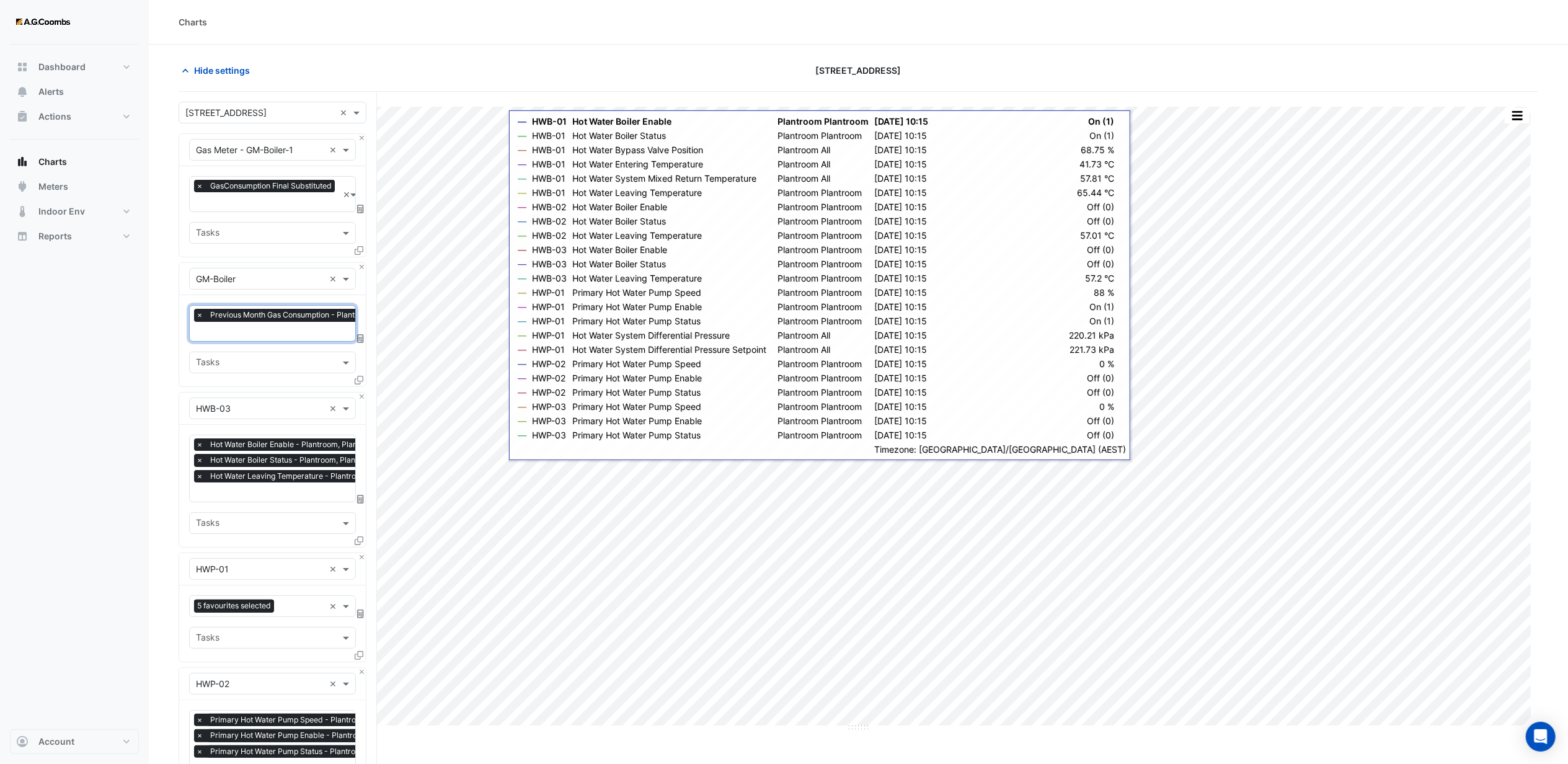
click at [259, 335] on input "text" at bounding box center [300, 332] width 207 height 13
click at [256, 370] on span "Cumulative Gas Usage - Plantroom, Boiler" at bounding box center [283, 375] width 168 height 10
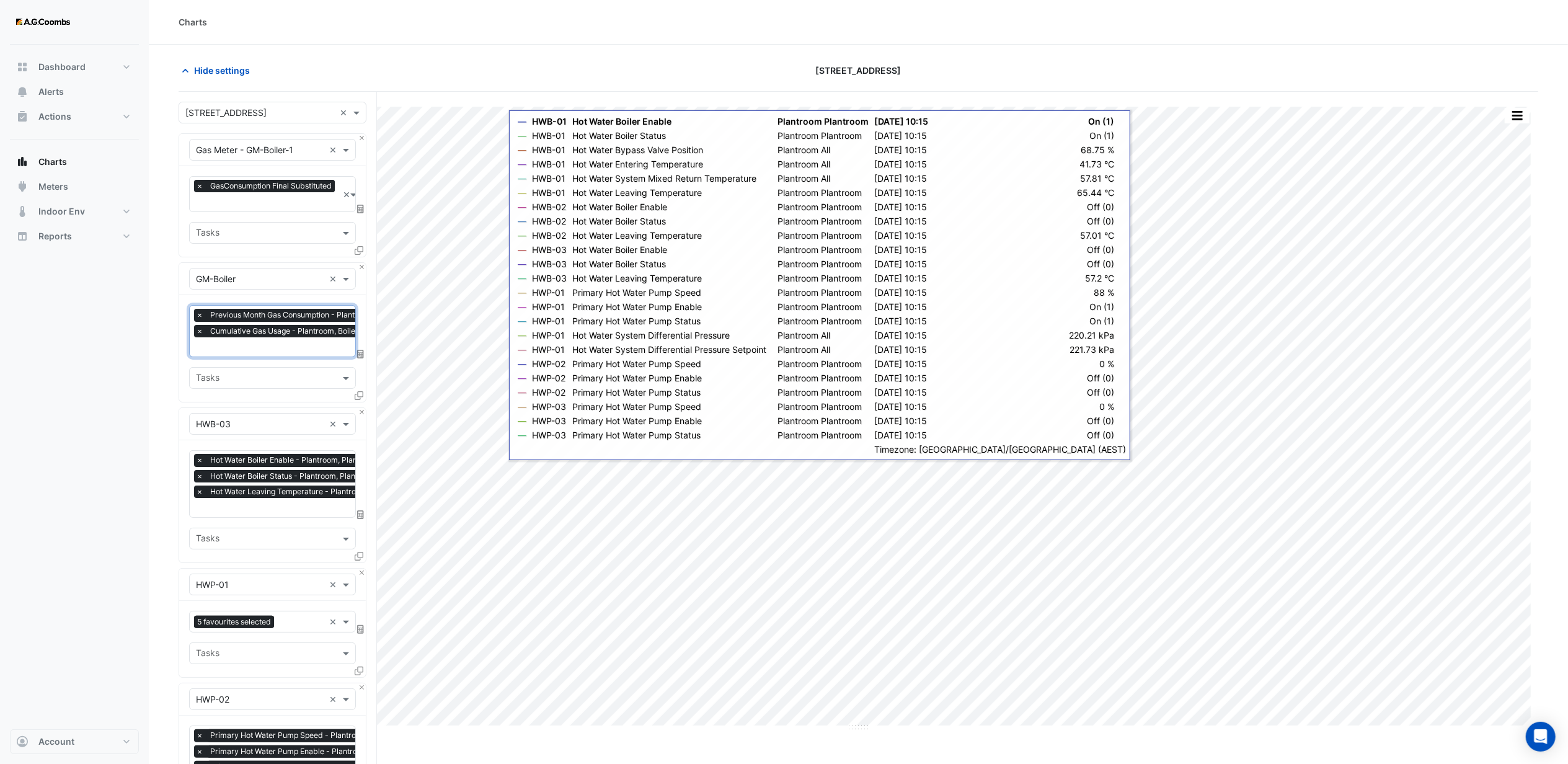
click at [241, 431] on div "Equipment × HWB-03 ×" at bounding box center [272, 423] width 167 height 22
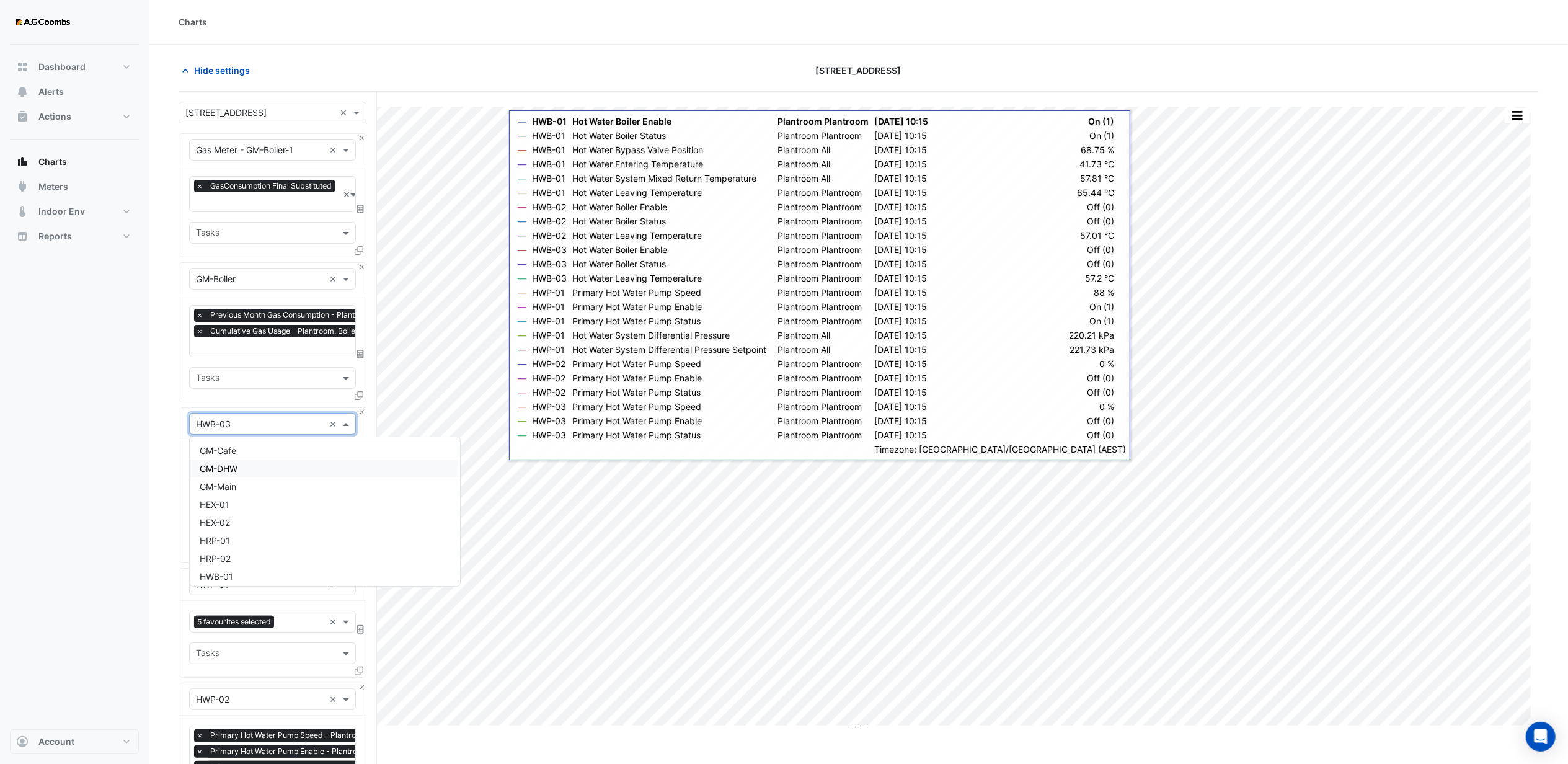
scroll to position [4084, 0]
click at [247, 485] on div "GM-Main" at bounding box center [325, 486] width 270 height 18
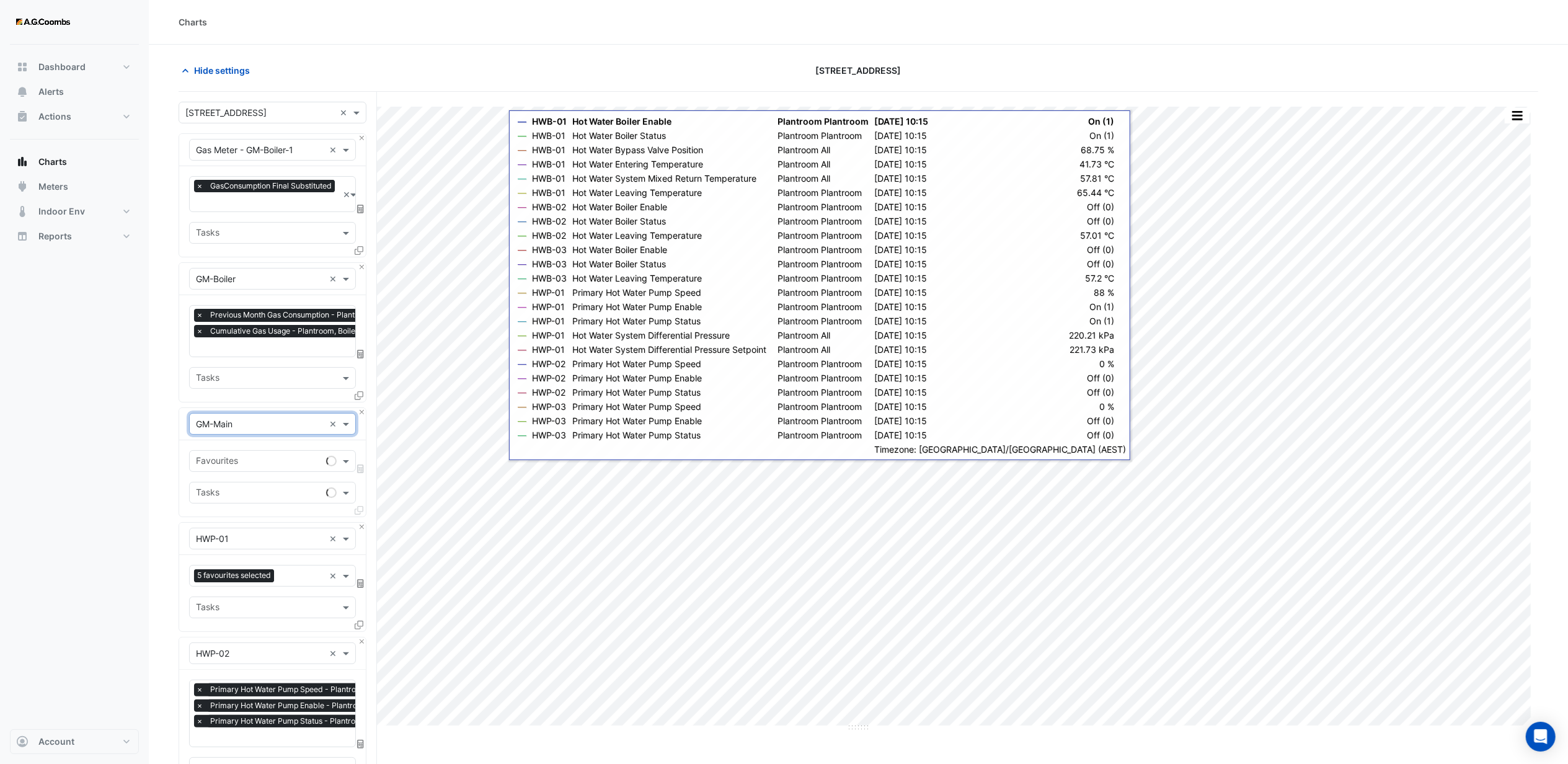
click at [236, 459] on input "text" at bounding box center [258, 462] width 125 height 13
click at [239, 487] on span "Previous Month Gas Consumption - Plantroom, Main" at bounding box center [304, 488] width 210 height 10
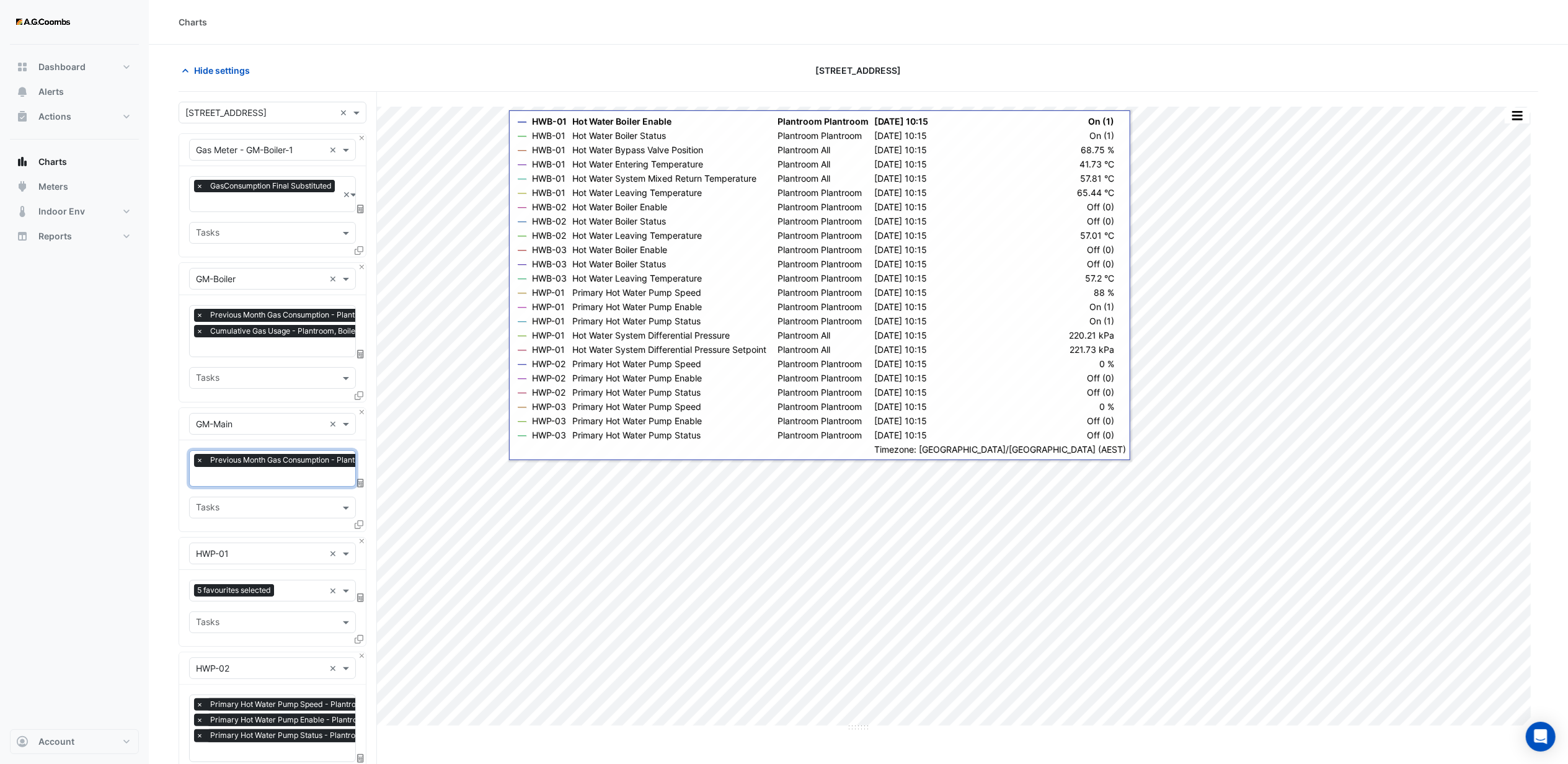
click at [242, 481] on input "text" at bounding box center [298, 477] width 205 height 13
click at [244, 513] on div "Cumulative Gas Usage - Plantroom, Main" at bounding box center [305, 519] width 230 height 18
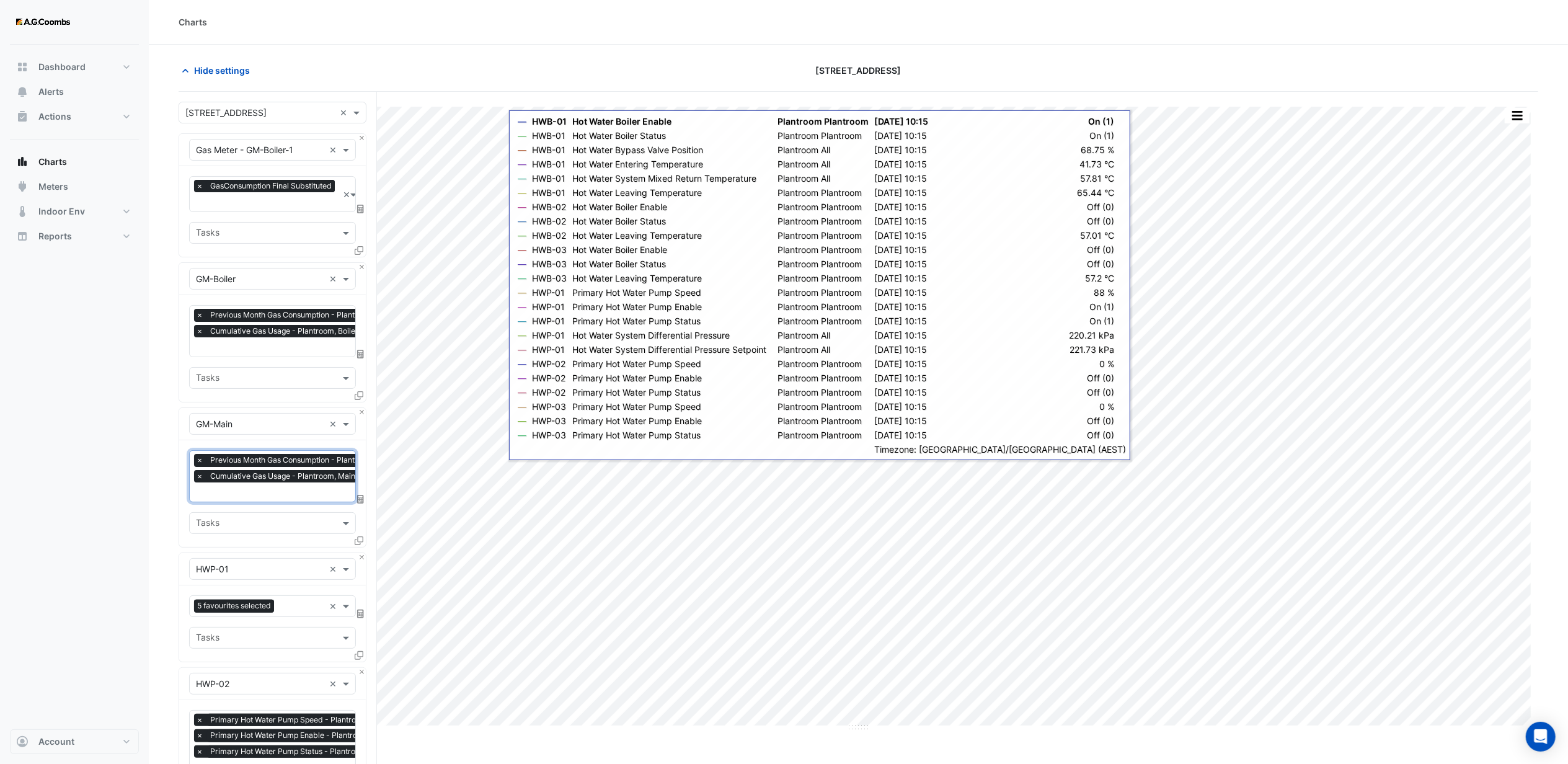
click at [242, 525] on input "text" at bounding box center [265, 524] width 139 height 13
click at [151, 552] on section "Hide settings [STREET_ADDRESS] Split by Equip Split by Unit Split All Print Sav…" at bounding box center [858, 640] width 1419 height 1191
click at [226, 567] on input "text" at bounding box center [260, 569] width 129 height 13
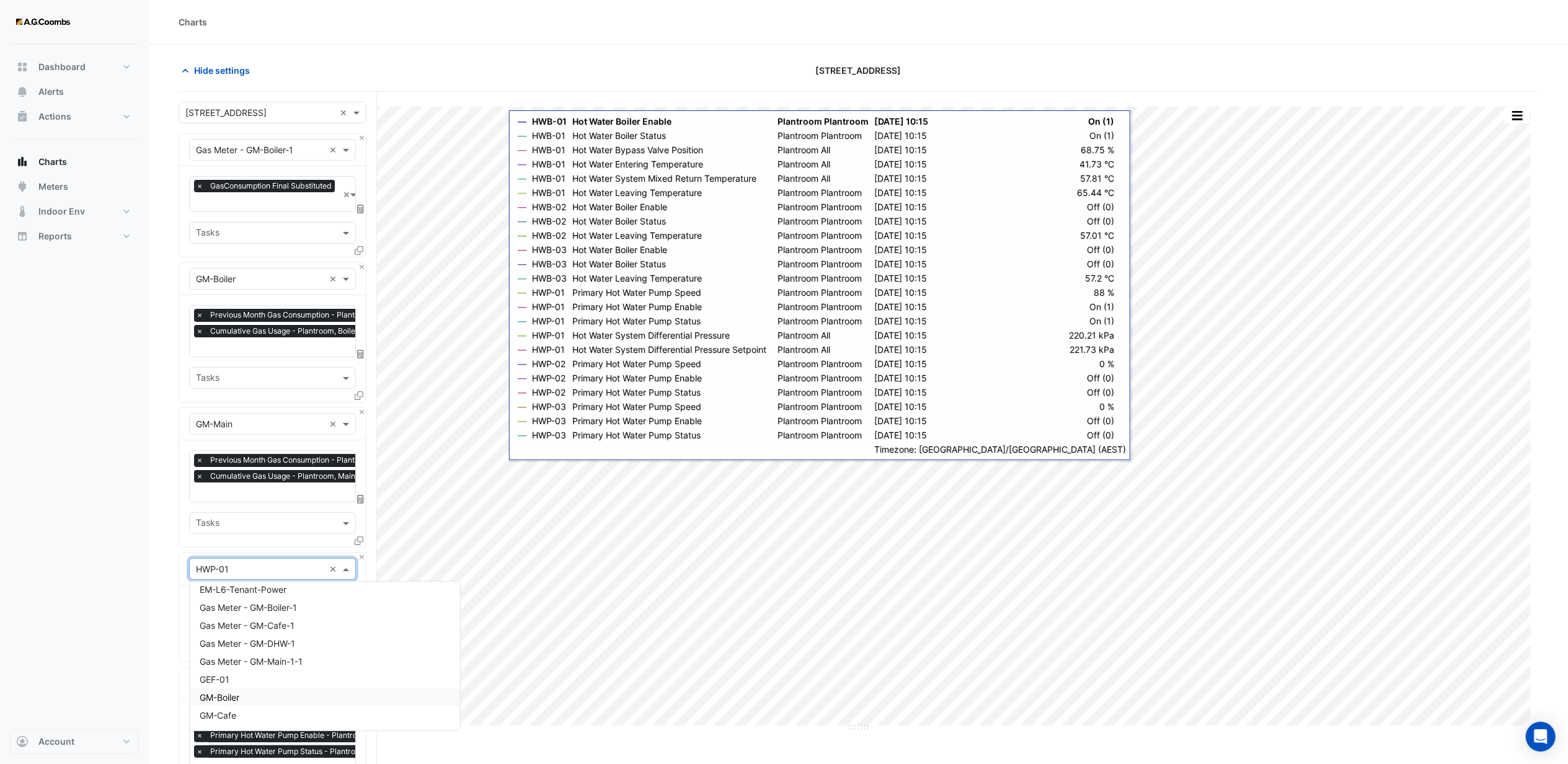
scroll to position [3937, 0]
click at [243, 686] on span "Gas Meter - GM-Main-1-1" at bounding box center [251, 687] width 103 height 10
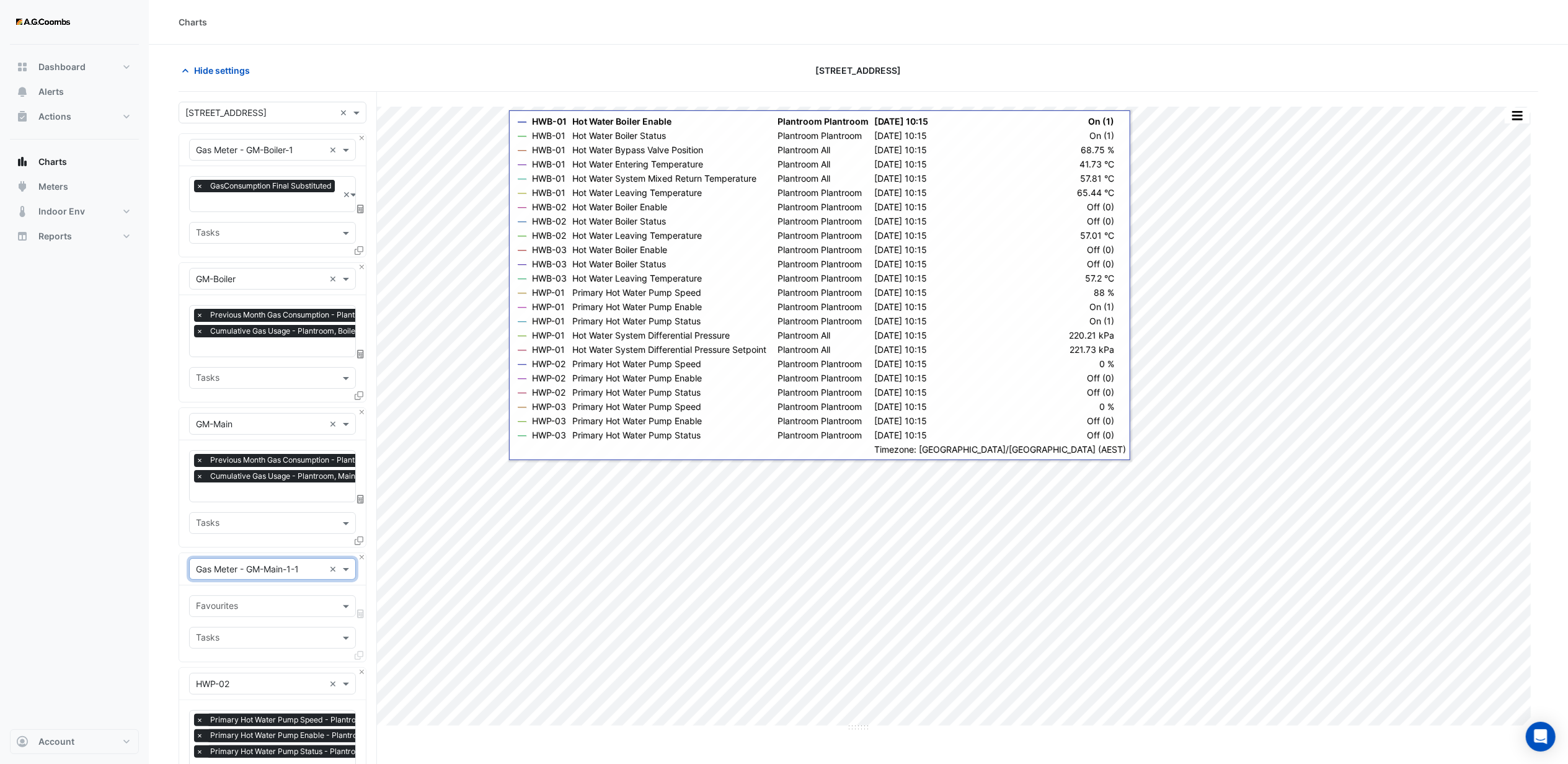
click at [232, 608] on input "text" at bounding box center [265, 607] width 139 height 13
click at [234, 639] on div "GasConsumption Final Substituted" at bounding box center [272, 633] width 165 height 18
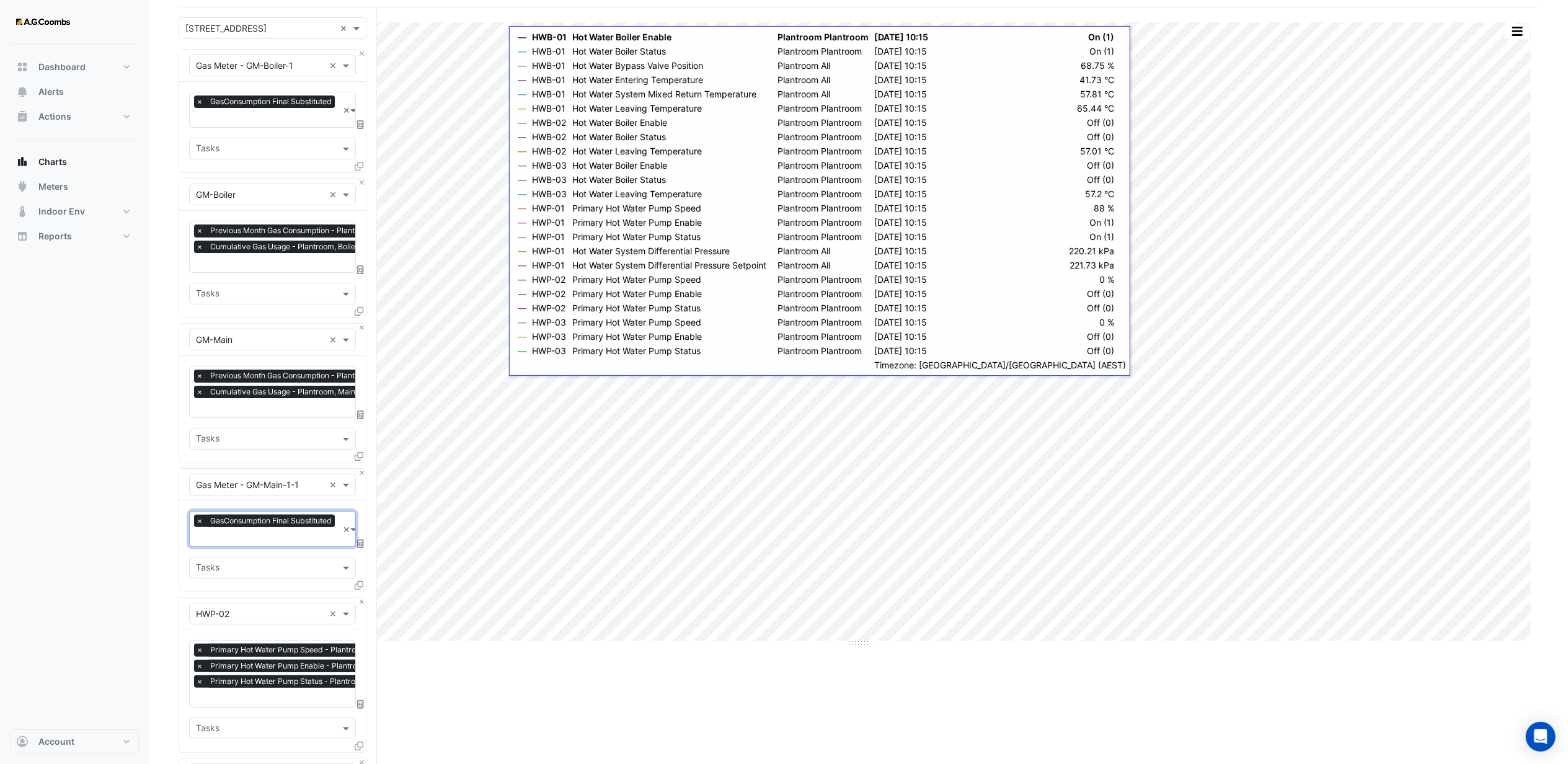
scroll to position [165, 0]
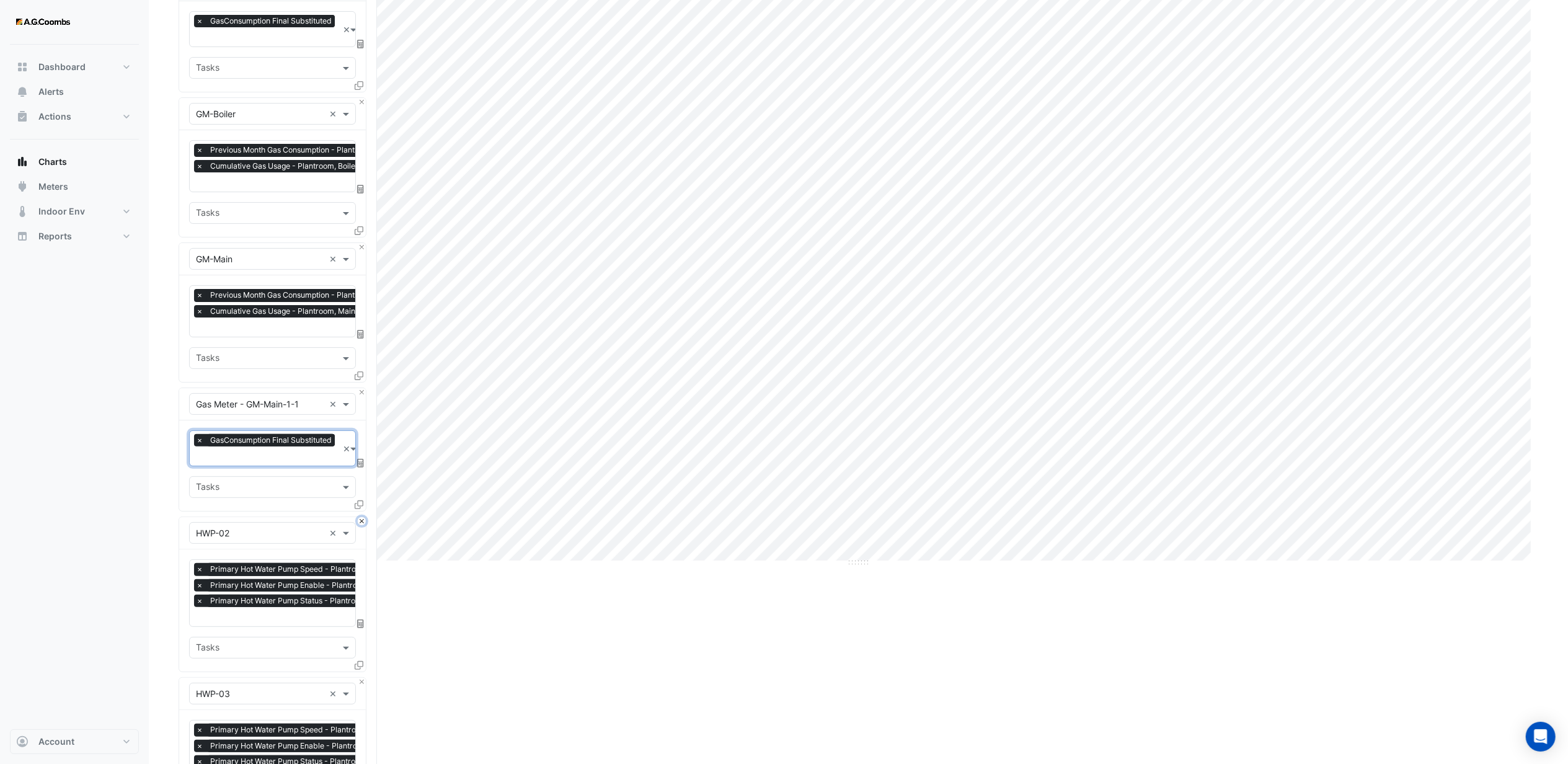
click at [359, 521] on button "Close" at bounding box center [361, 520] width 8 height 8
click at [359, 519] on button "Close" at bounding box center [361, 520] width 8 height 8
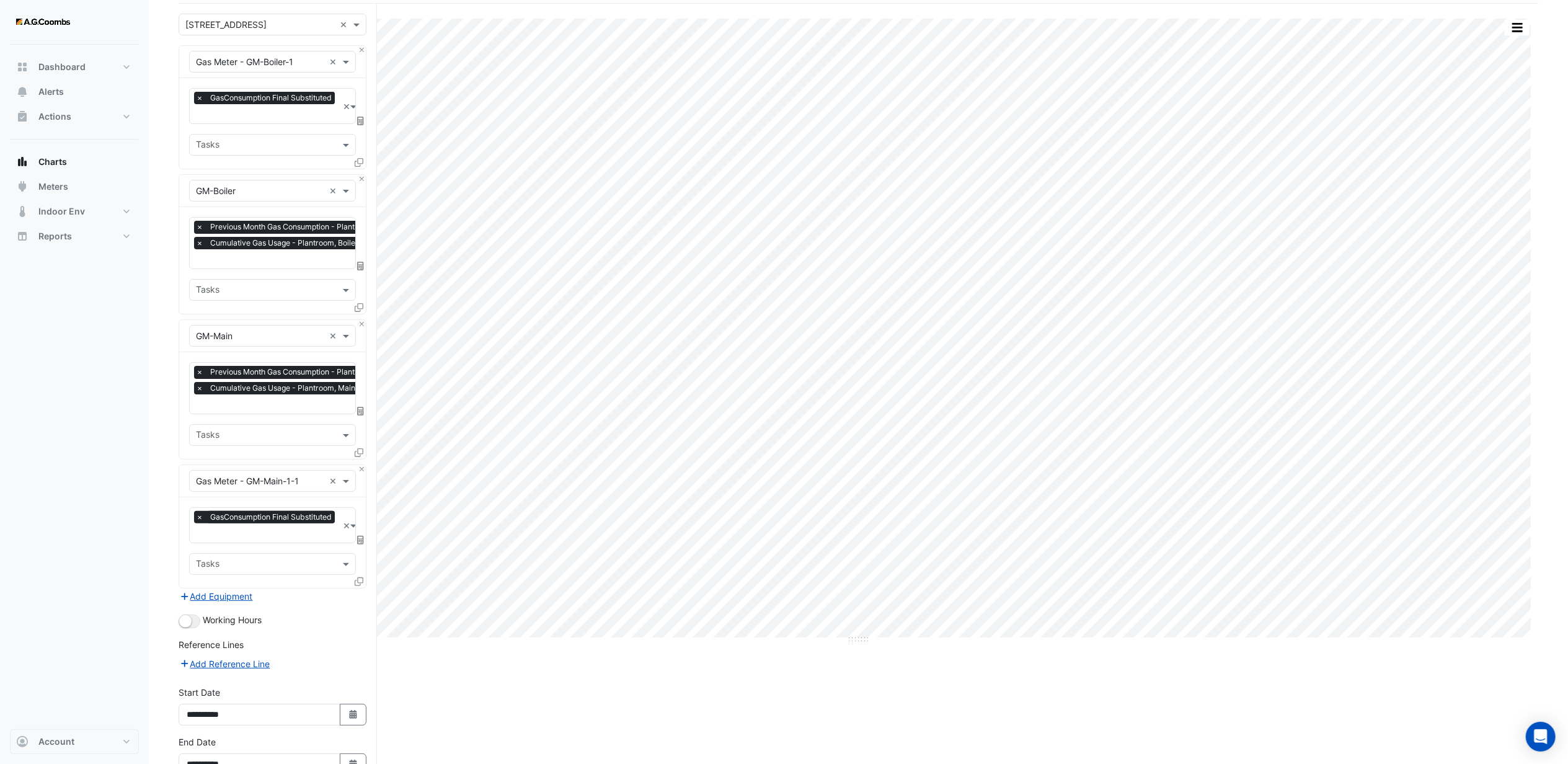
scroll to position [166, 0]
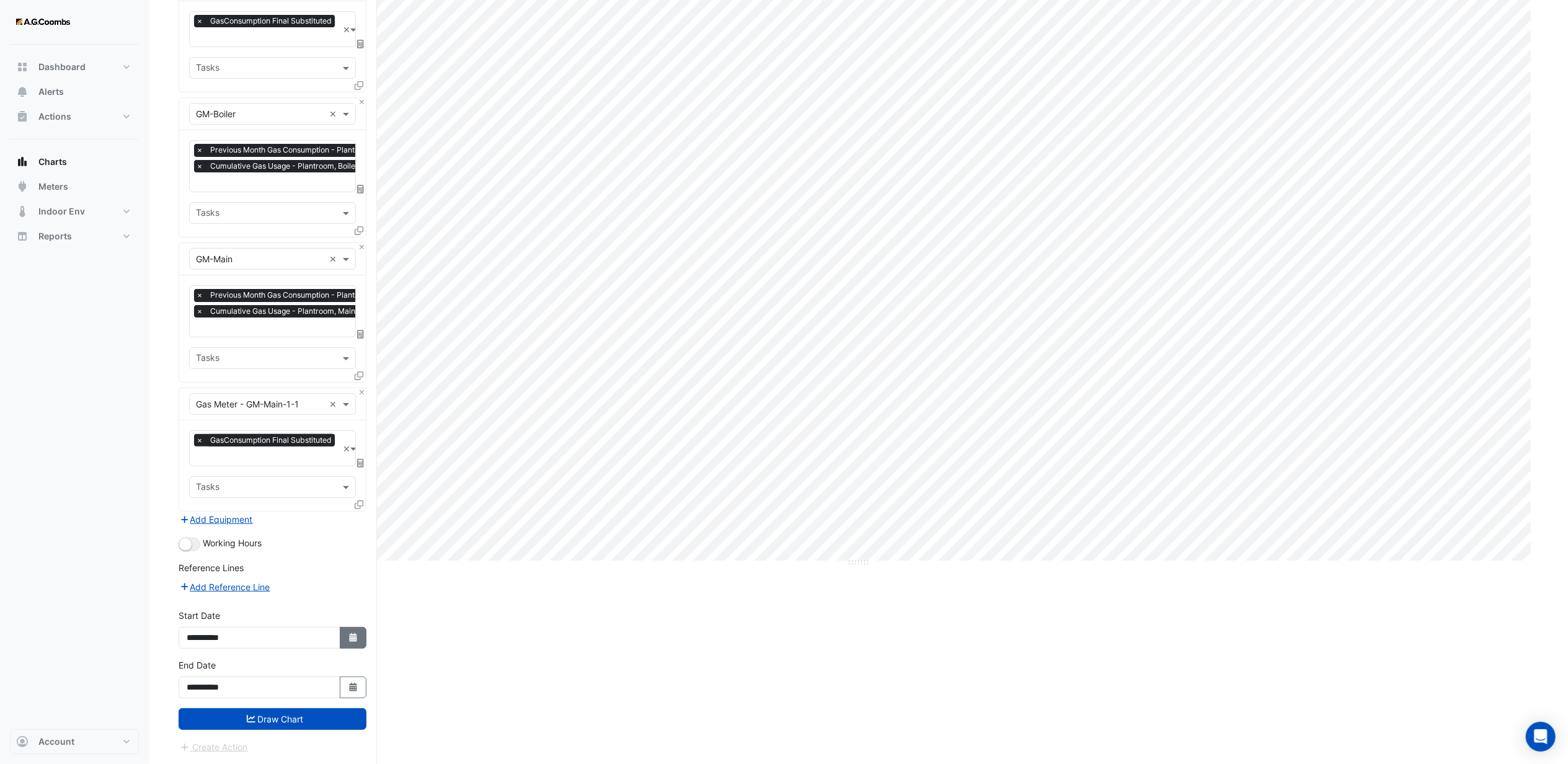
click at [357, 635] on icon "Select Date" at bounding box center [353, 638] width 11 height 9
select select "****"
click at [238, 464] on select "*** *** *** *** *** *** *** *** *** *** *** ***" at bounding box center [235, 474] width 48 height 19
select select "*"
click at [212, 464] on select "*** *** *** *** *** *** *** *** *** *** *** ***" at bounding box center [235, 474] width 48 height 19
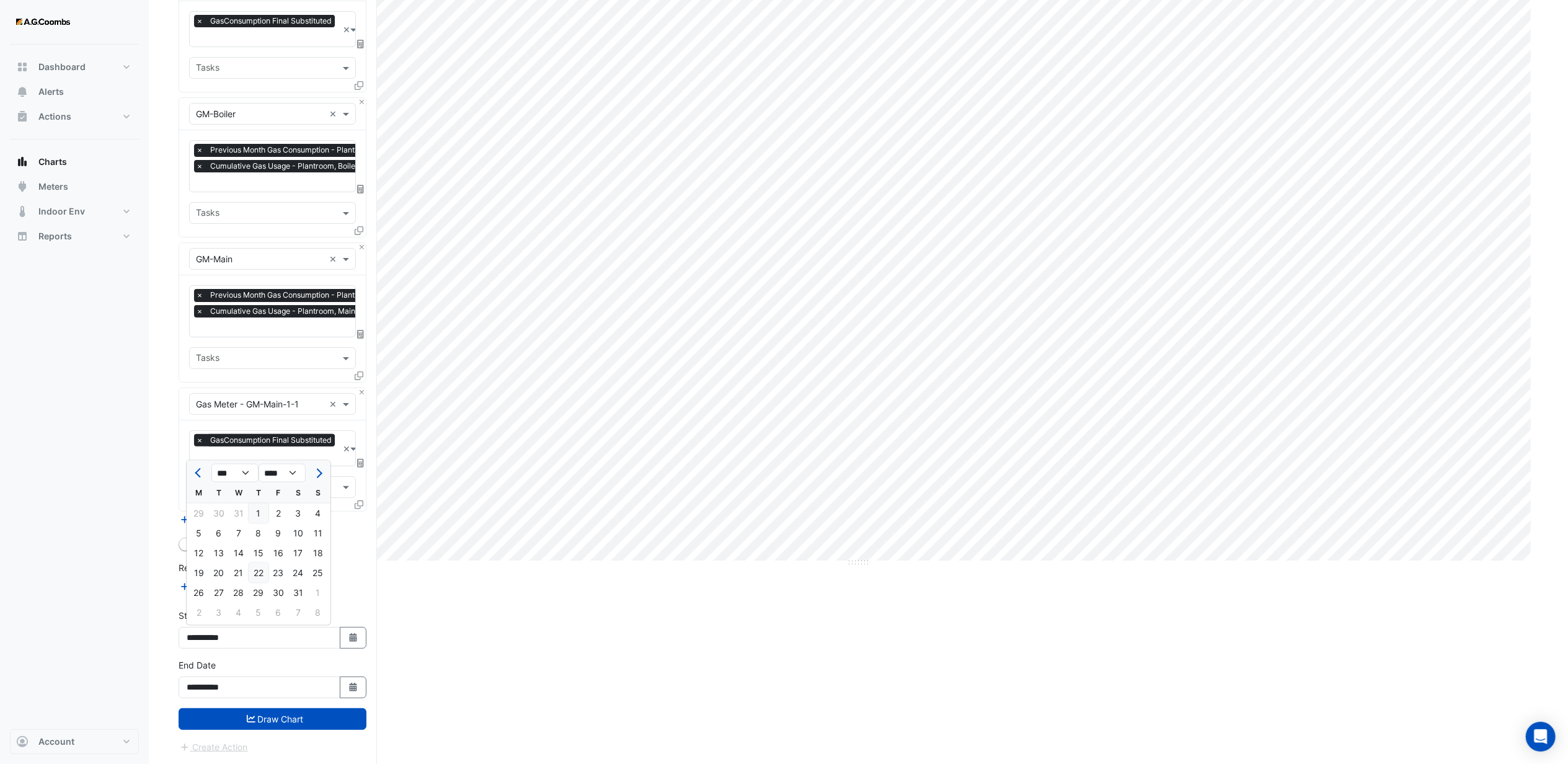
click at [263, 574] on div "22" at bounding box center [258, 572] width 20 height 20
type input "**********"
click at [316, 538] on div "Working Hours" at bounding box center [272, 544] width 187 height 15
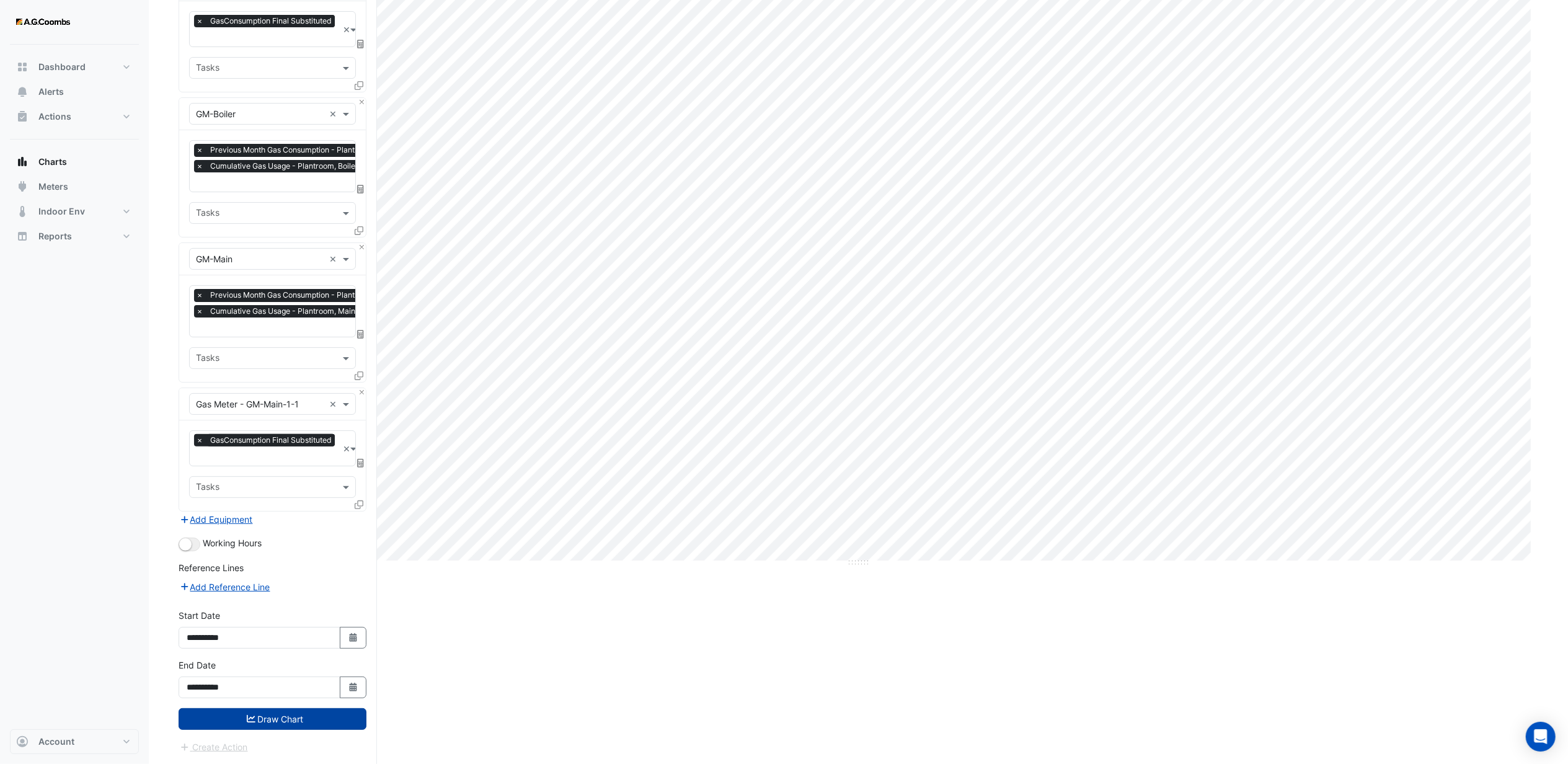
click at [256, 715] on button "Draw Chart" at bounding box center [272, 718] width 187 height 22
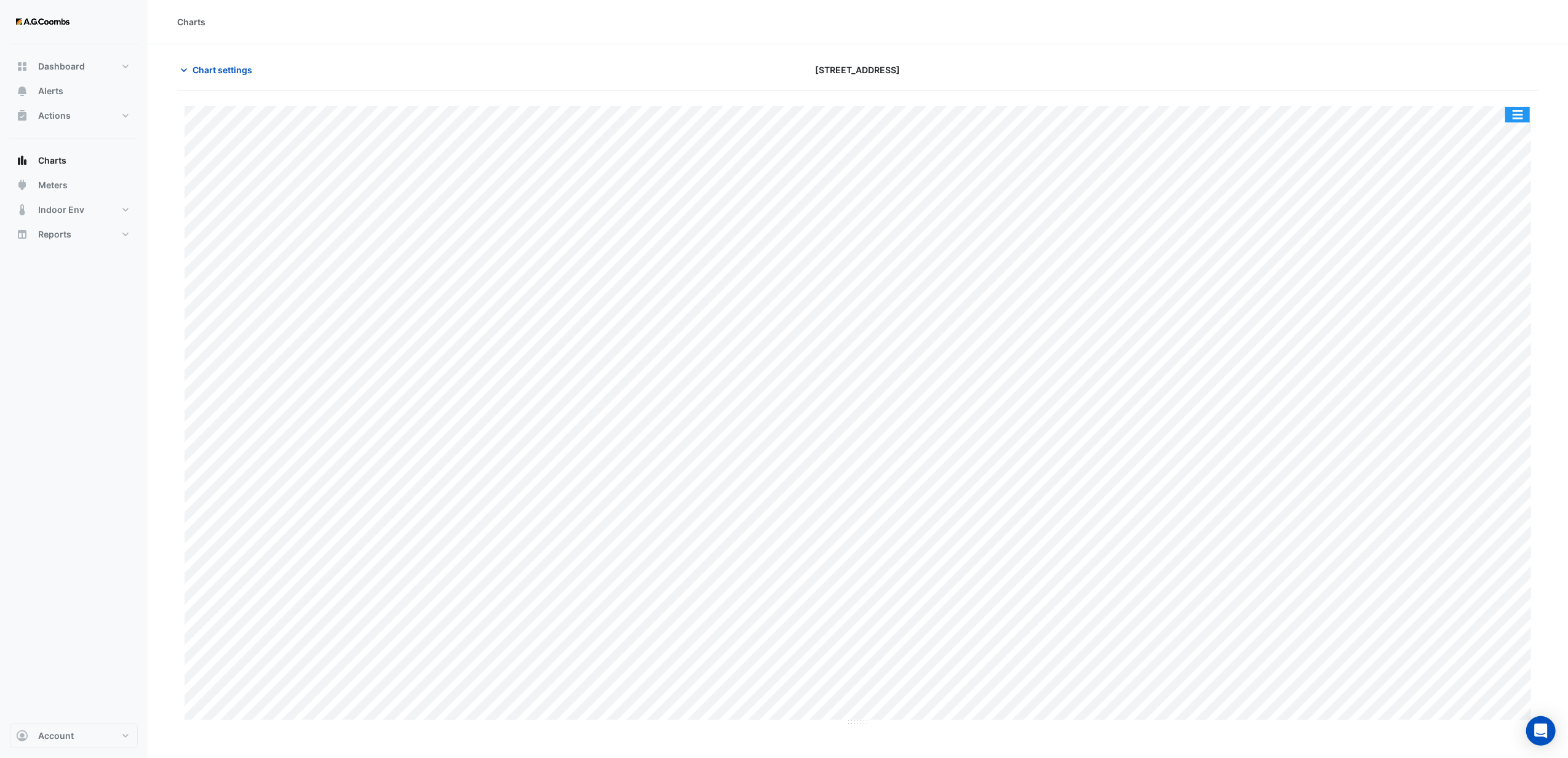
click at [1509, 113] on button "button" at bounding box center [1517, 115] width 25 height 15
click at [1494, 328] on div "Export CSV - Pivot" at bounding box center [1493, 328] width 74 height 29
click at [1159, 47] on section "Chart settings [STREET_ADDRESS] Split by Equip Split by Unit Split All Print Sa…" at bounding box center [857, 385] width 1421 height 682
click at [1513, 118] on button "button" at bounding box center [1517, 115] width 25 height 15
click at [1491, 333] on div "Export CSV - Pivot" at bounding box center [1493, 328] width 74 height 29
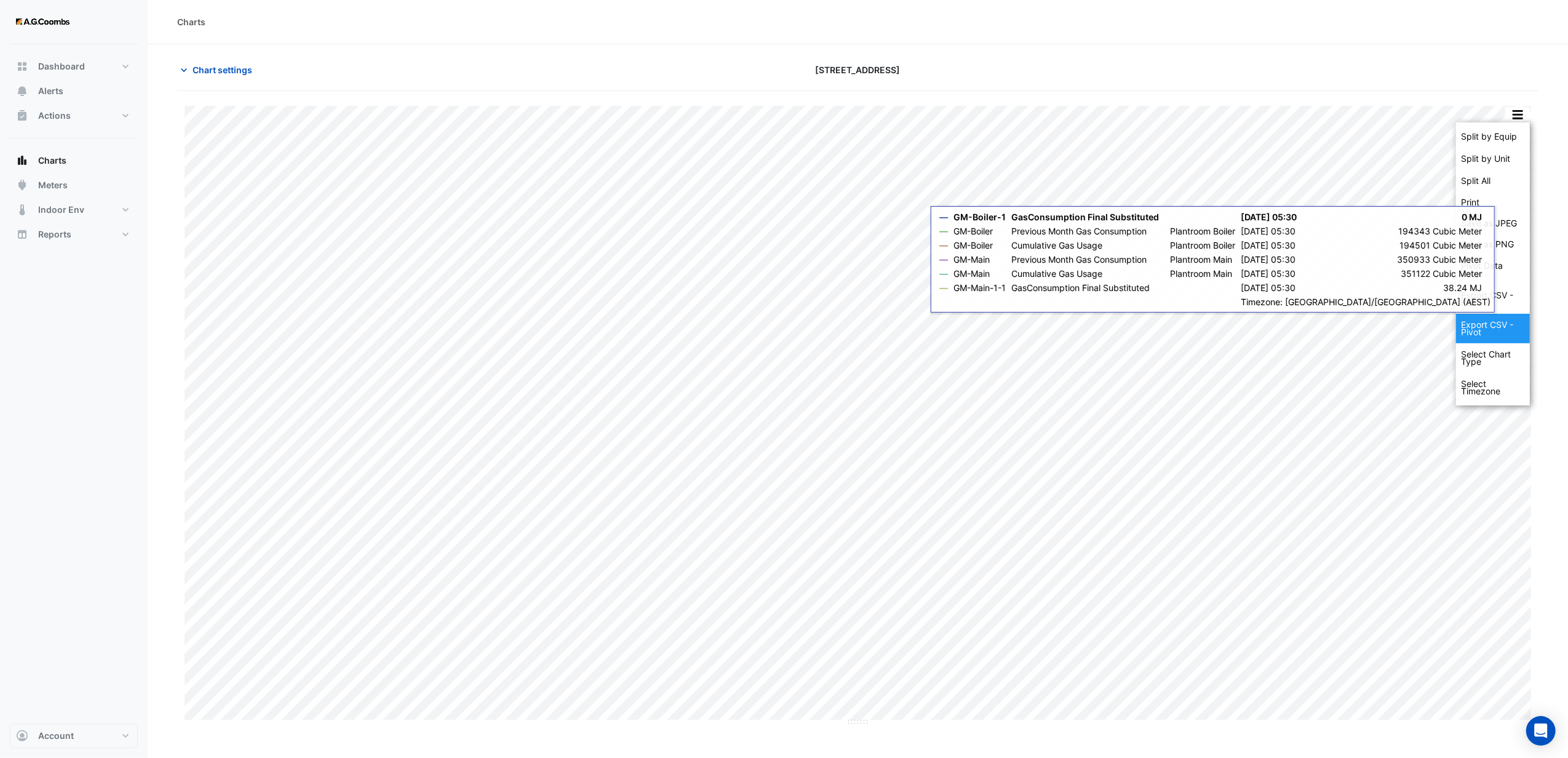
click at [1474, 326] on div "Export CSV - Pivot" at bounding box center [1493, 328] width 74 height 29
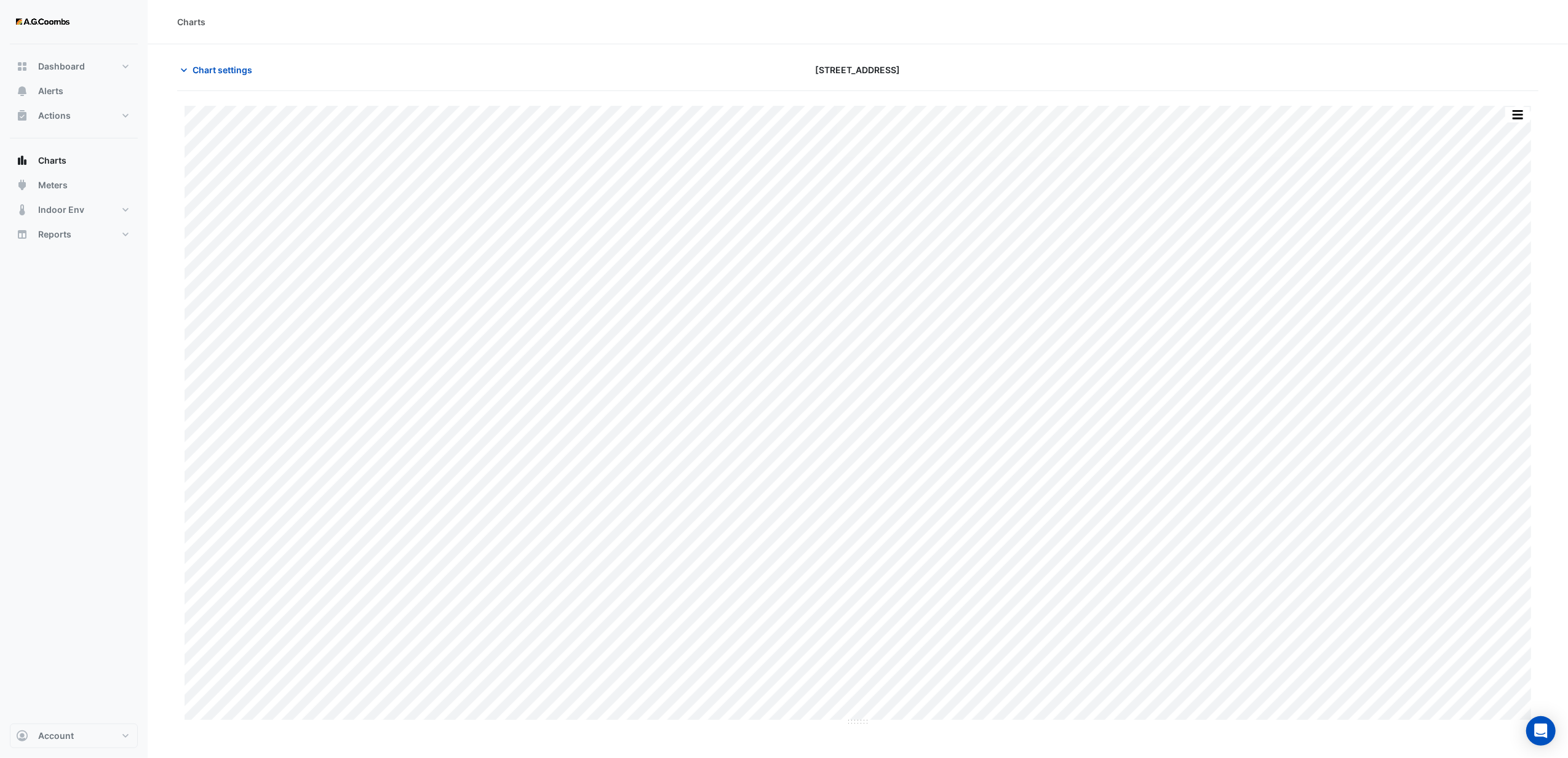
click at [1343, 60] on div at bounding box center [1316, 69] width 459 height 21
